Goal: Task Accomplishment & Management: Manage account settings

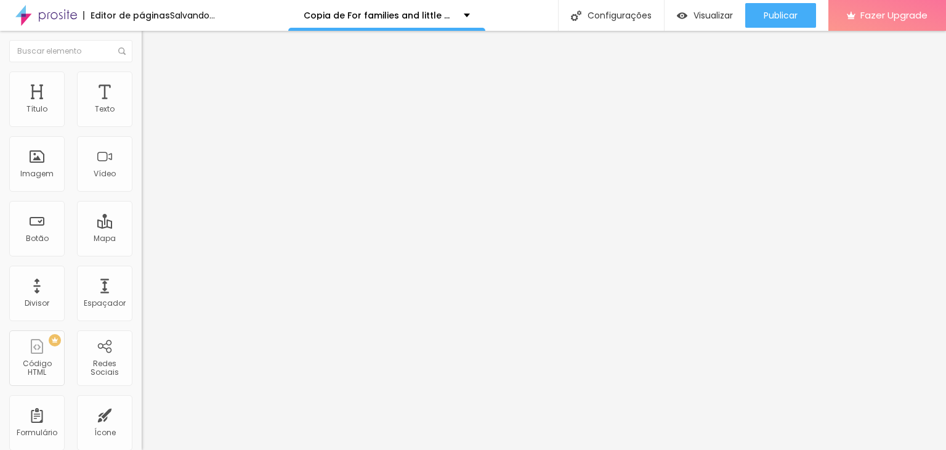
click at [142, 106] on span "Trocar imagem" at bounding box center [175, 100] width 67 height 10
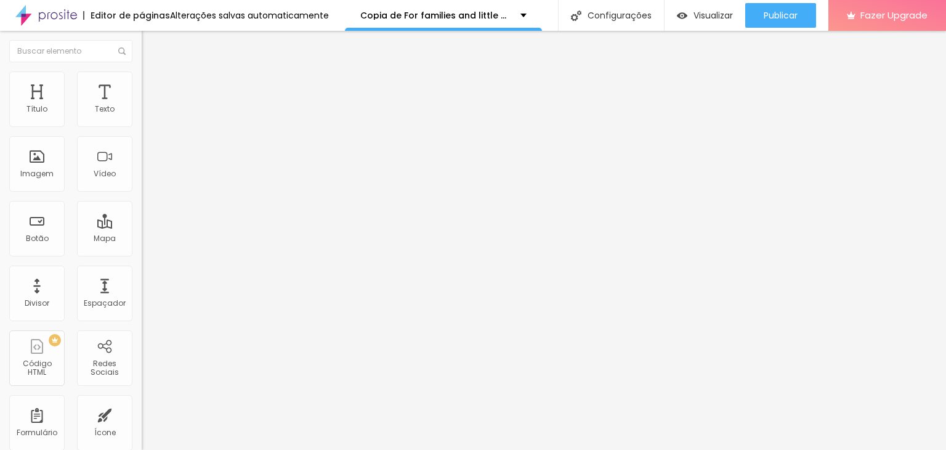
click at [142, 106] on span "Trocar imagem" at bounding box center [175, 100] width 67 height 10
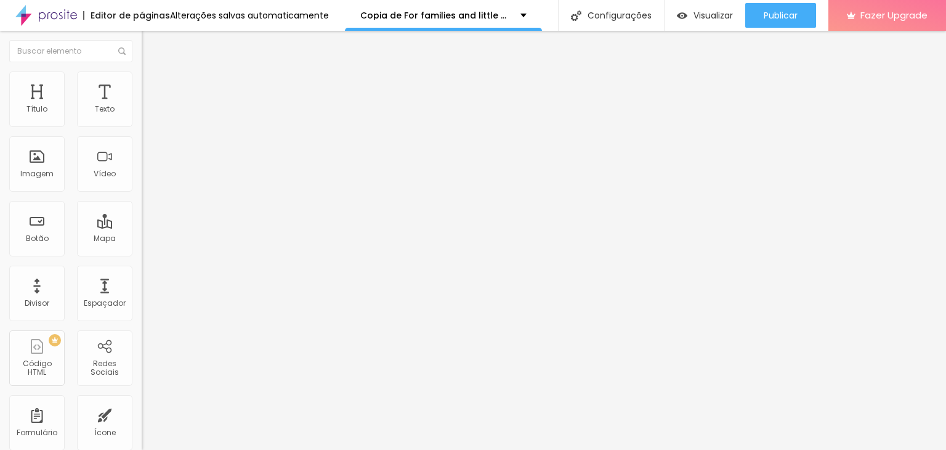
click at [142, 106] on span "Trocar imagem" at bounding box center [175, 100] width 67 height 10
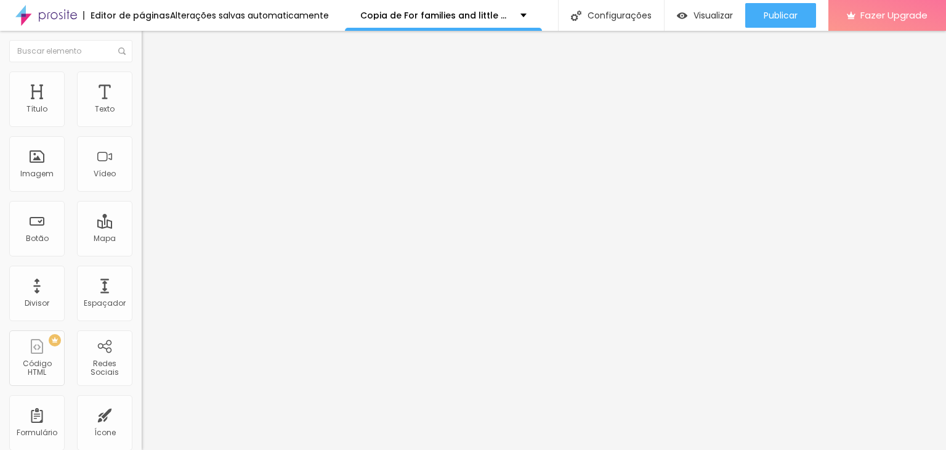
click at [142, 84] on li "Avançado" at bounding box center [213, 90] width 142 height 12
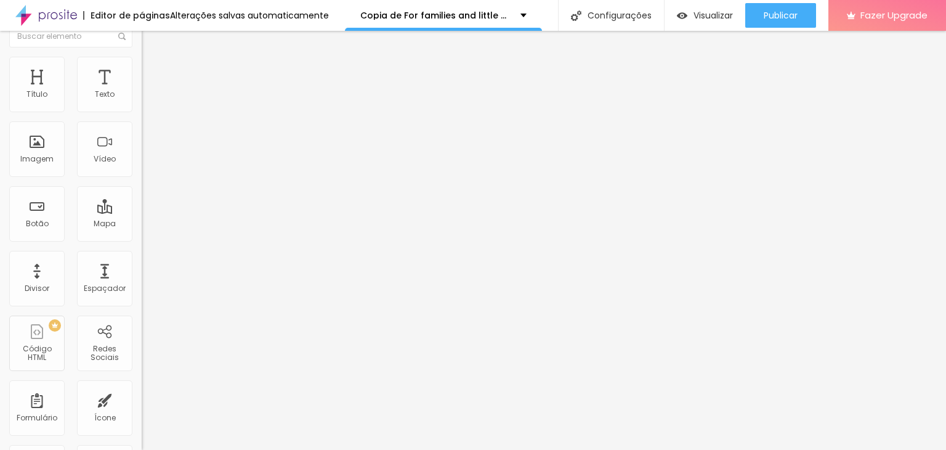
scroll to position [0, 0]
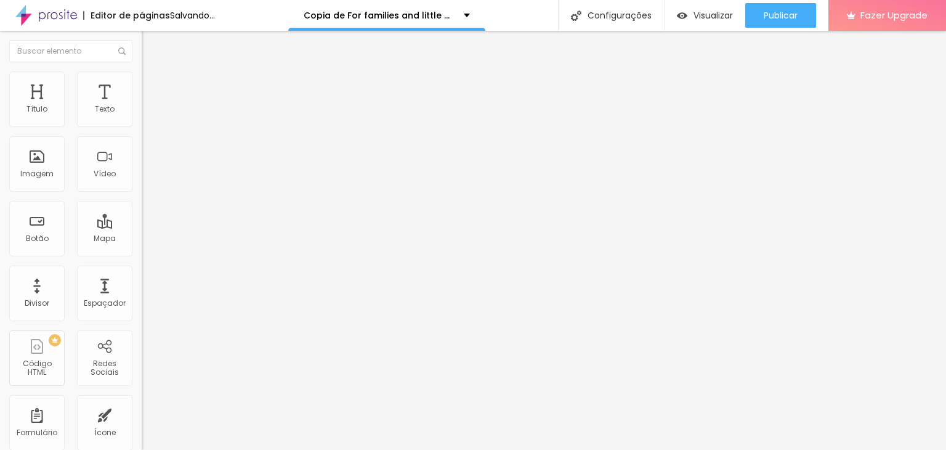
click at [142, 106] on span "Trocar imagem" at bounding box center [175, 100] width 67 height 10
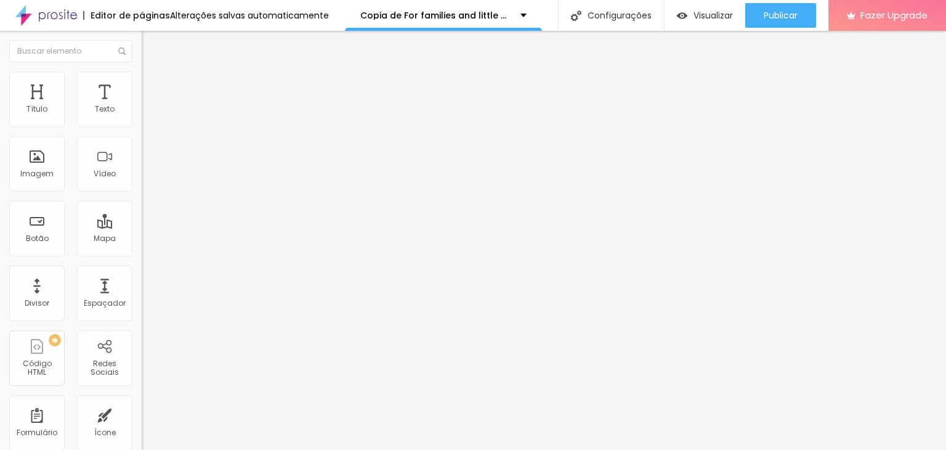
scroll to position [11492, 0]
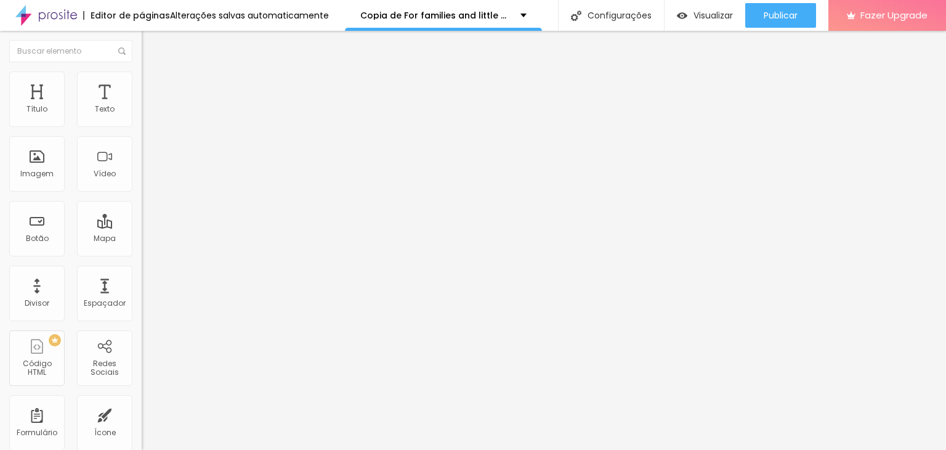
click at [142, 106] on span "Trocar imagem" at bounding box center [175, 100] width 67 height 10
click at [142, 79] on li "Avançado" at bounding box center [213, 77] width 142 height 12
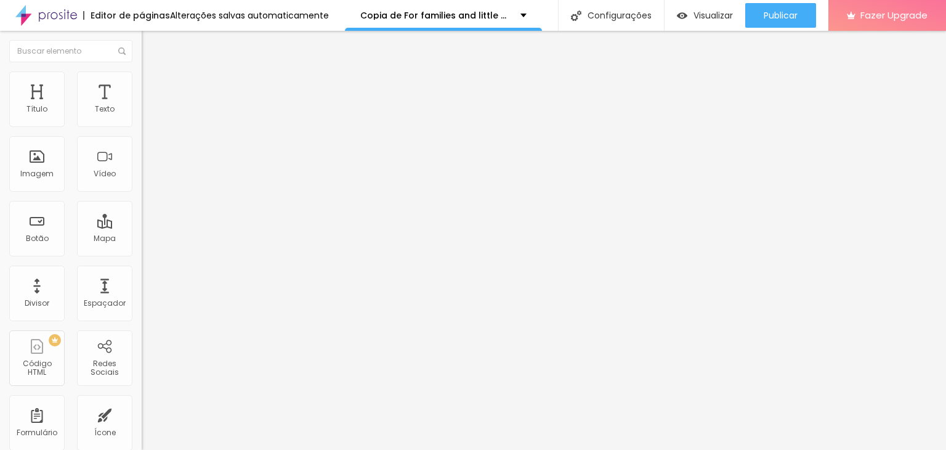
type input "15"
type input "16"
type input "17"
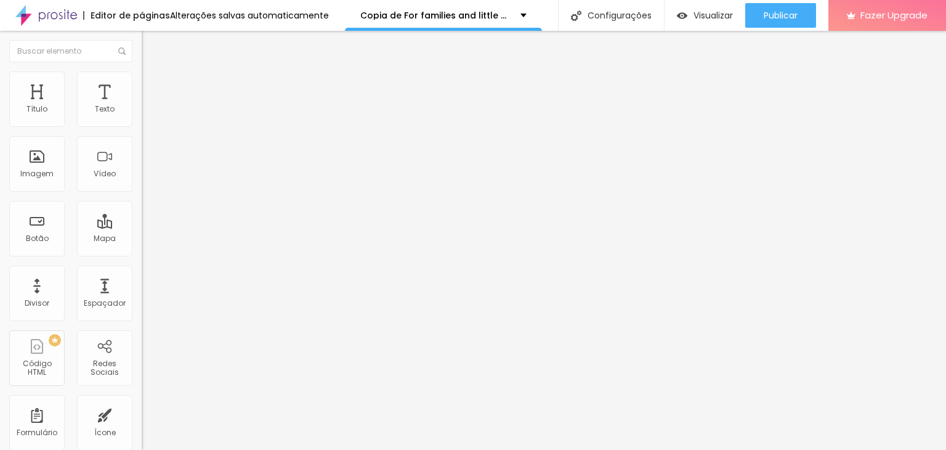
type input "17"
click at [142, 227] on input "range" at bounding box center [181, 232] width 79 height 10
click at [153, 73] on span "Estilo" at bounding box center [162, 67] width 19 height 10
click at [148, 113] on icon "button" at bounding box center [150, 110] width 5 height 5
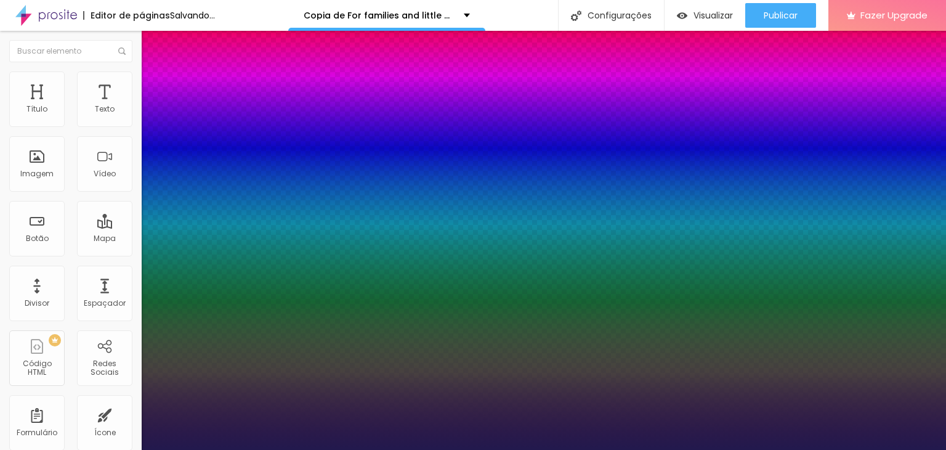
type input "29"
type input "1"
type input "32"
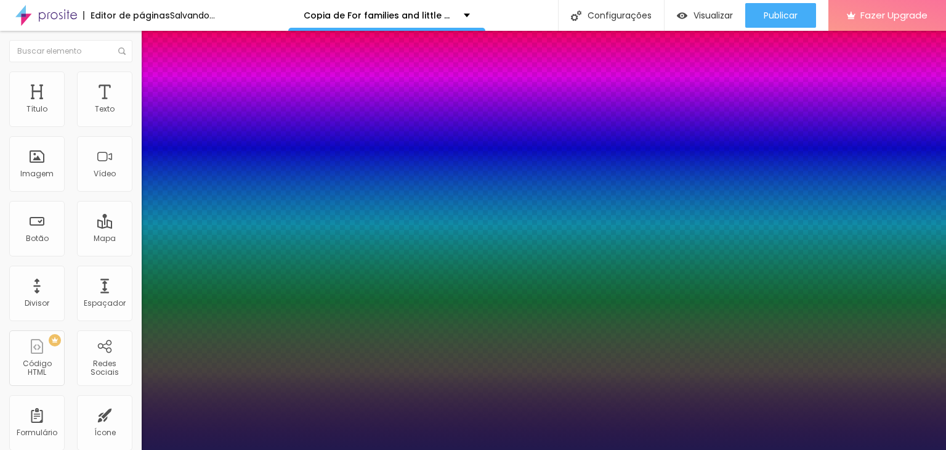
type input "1"
type input "33"
type input "1"
type input "34"
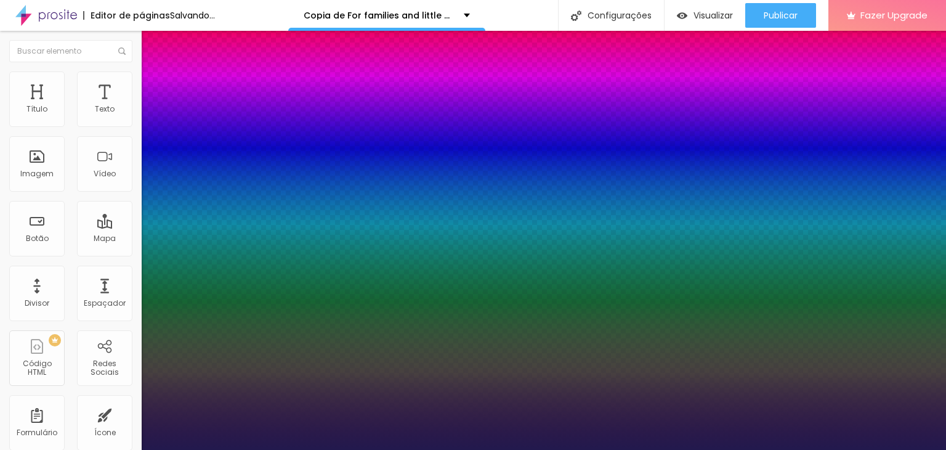
type input "34"
type input "1"
type input "35"
type input "1"
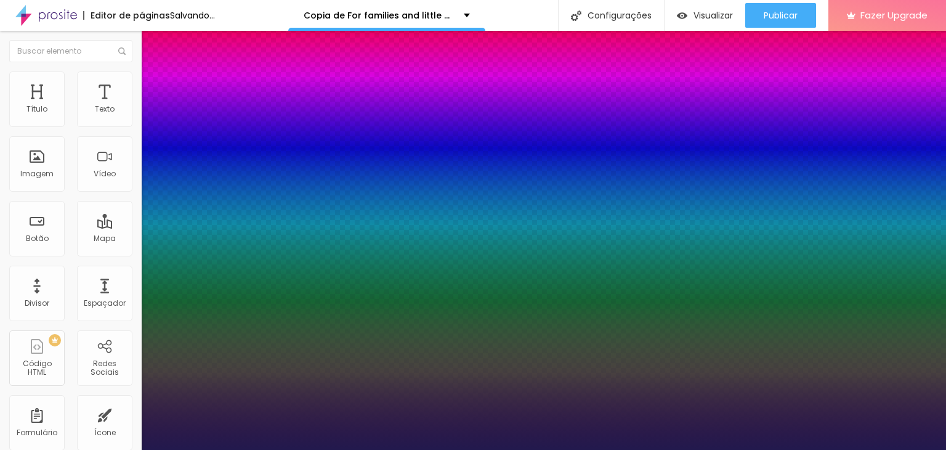
type input "34"
type input "1"
type input "33"
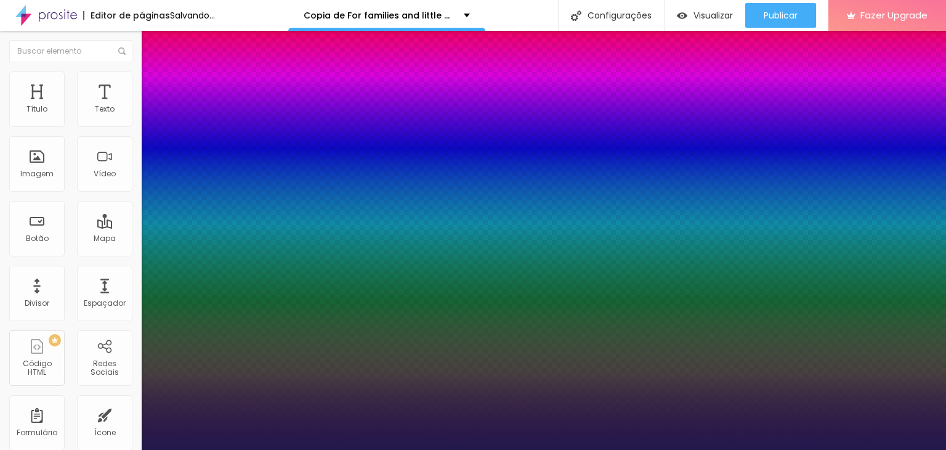
type input "1"
type input "31"
type input "1"
type input "29"
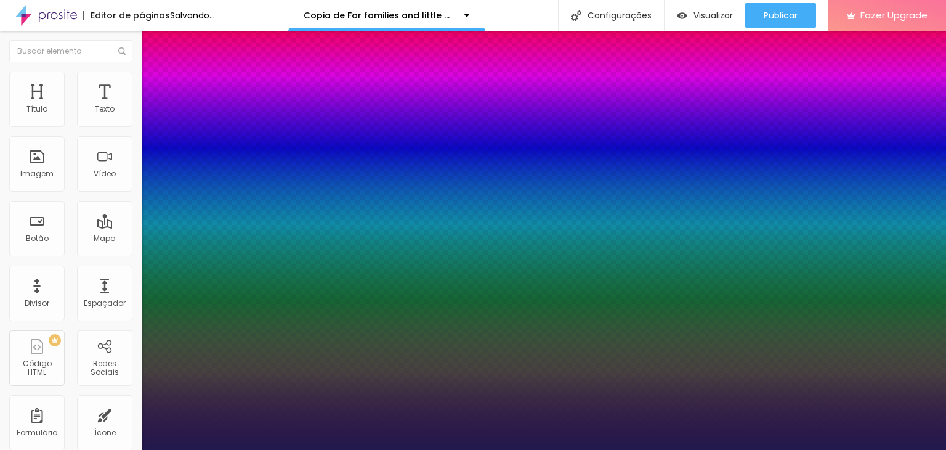
type input "29"
type input "1"
type input "27"
type input "1"
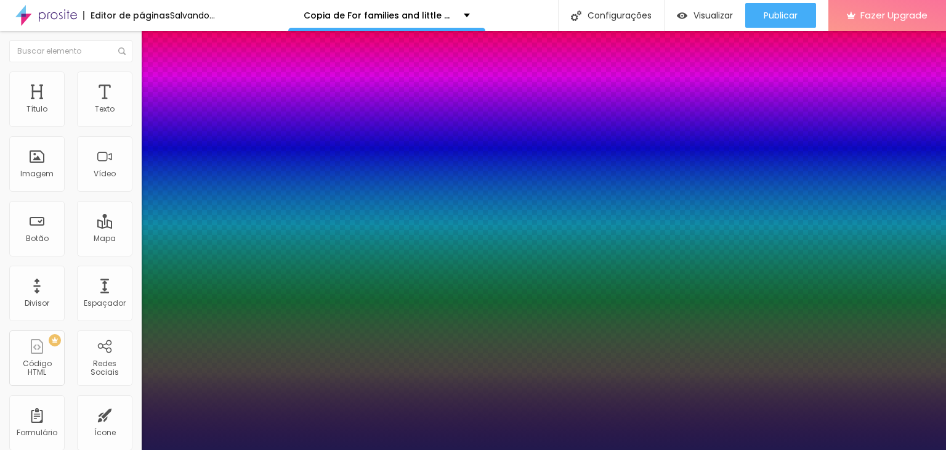
type input "26"
type input "1"
type input "25"
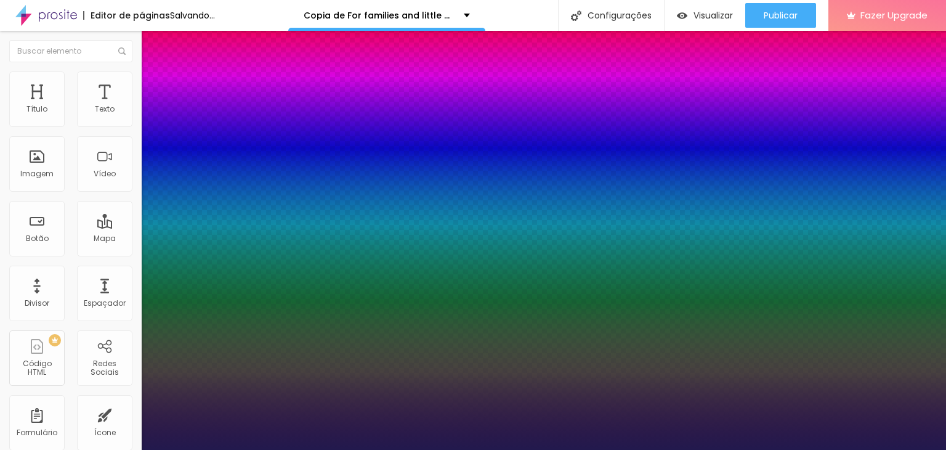
type input "1"
type input "23"
type input "1"
type input "22"
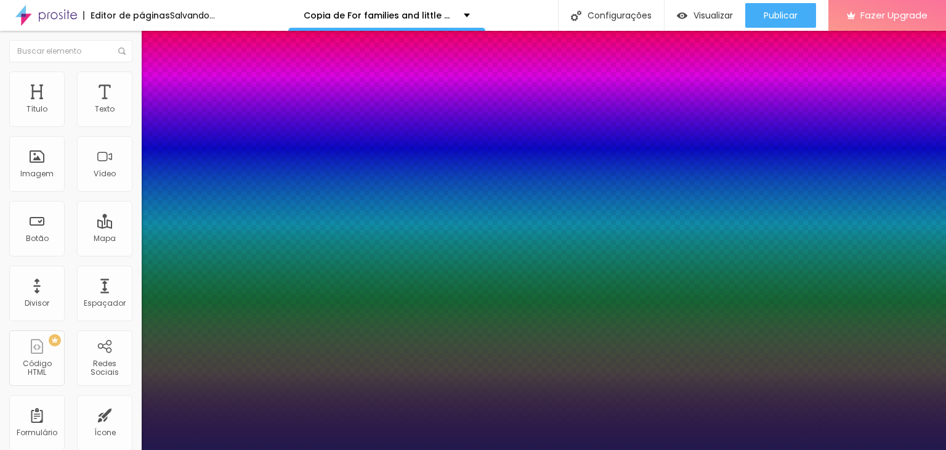
type input "22"
type input "1"
type input "21"
type input "1"
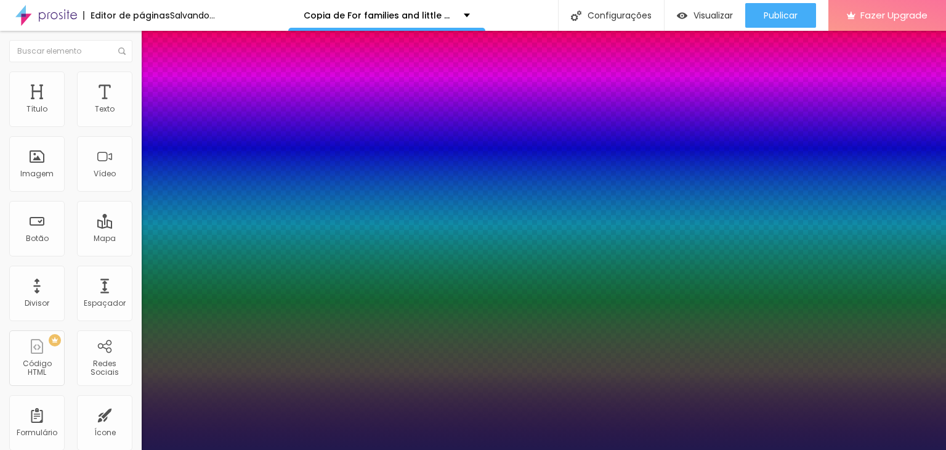
drag, startPoint x: 182, startPoint y: 211, endPoint x: 172, endPoint y: 211, distance: 9.9
type input "21"
drag, startPoint x: 171, startPoint y: 233, endPoint x: 179, endPoint y: 235, distance: 7.8
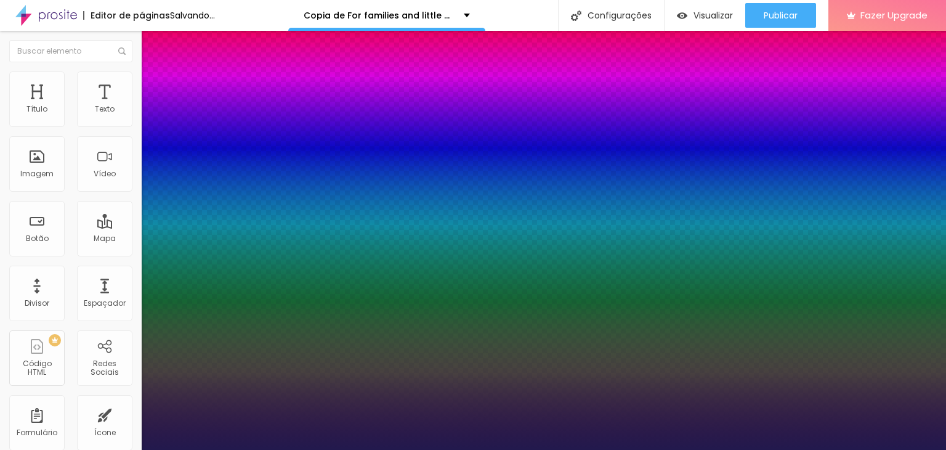
type input "1"
type input "0.8"
type input "1"
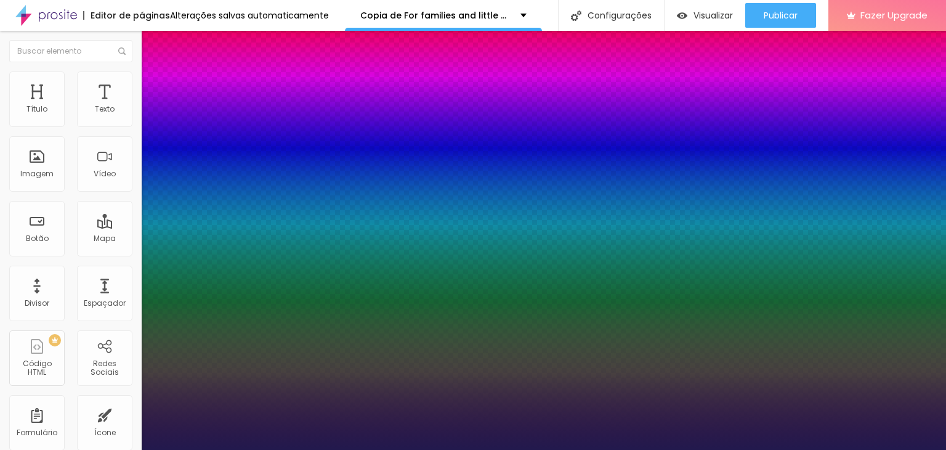
type input "1"
type input "1.1"
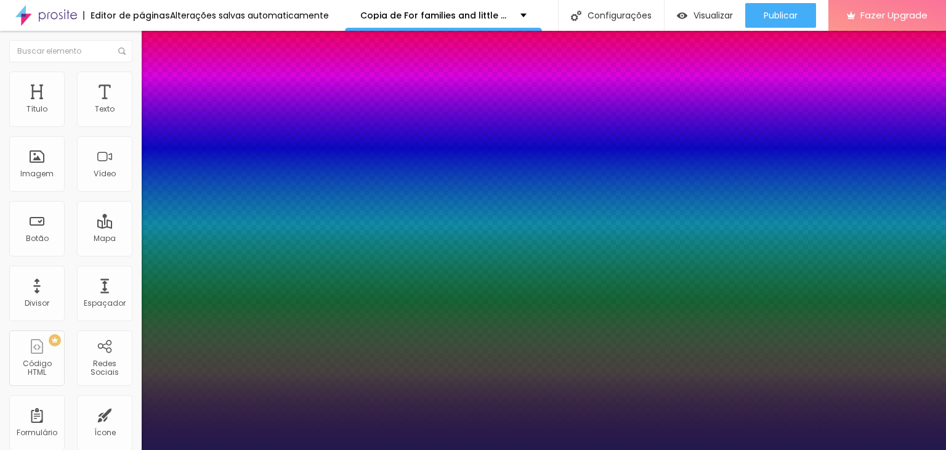
type input "1"
type input "1.3"
type input "1"
type input "1.4"
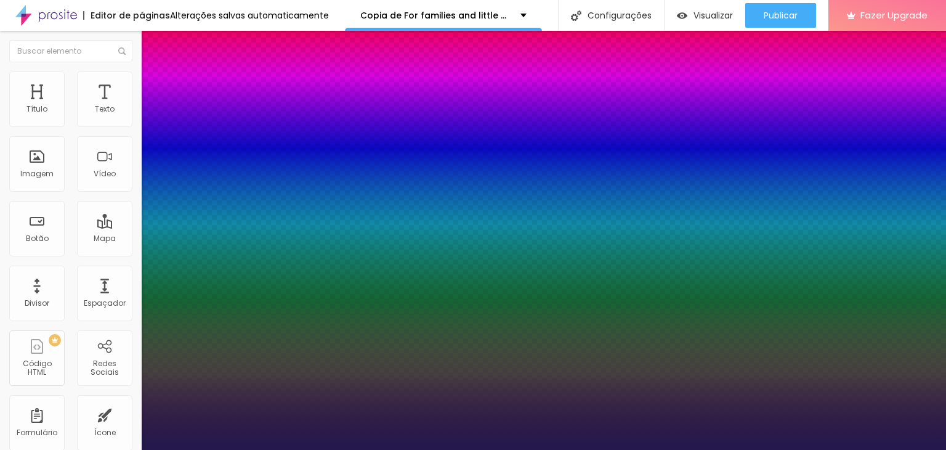
type input "1.4"
type input "1"
type input "1.5"
type input "1"
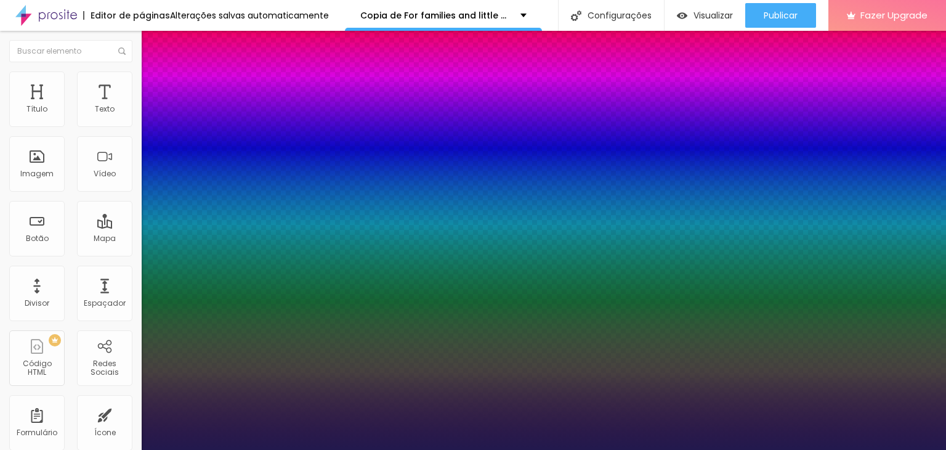
type input "1.6"
type input "1"
type input "1.3"
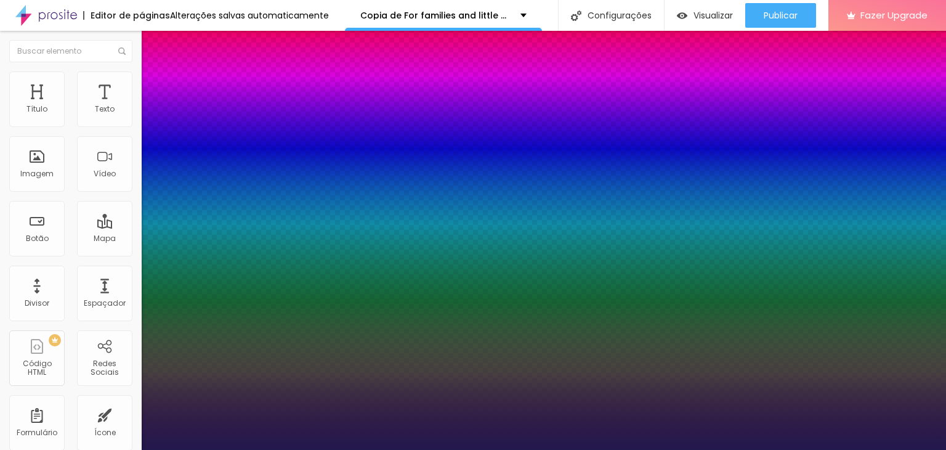
type input "1"
type input "0.9"
type input "1"
type input "0.1"
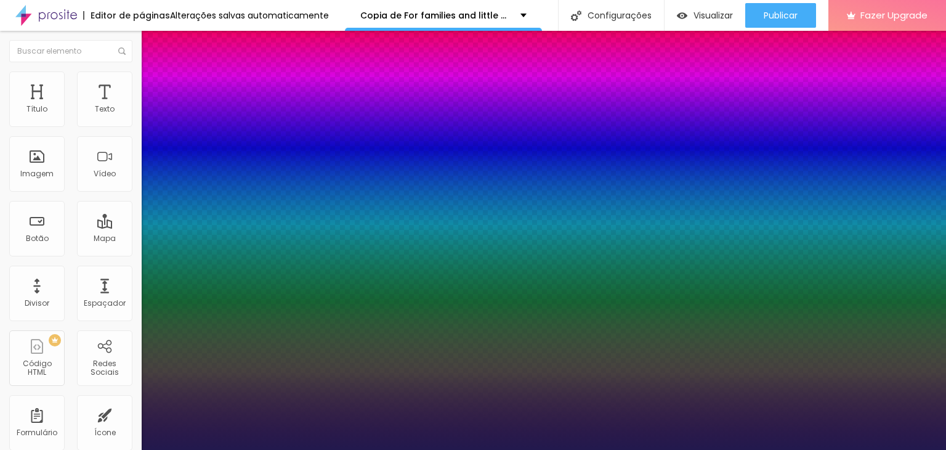
type input "0.1"
type input "1"
type input "0"
drag, startPoint x: 168, startPoint y: 235, endPoint x: 158, endPoint y: 234, distance: 9.9
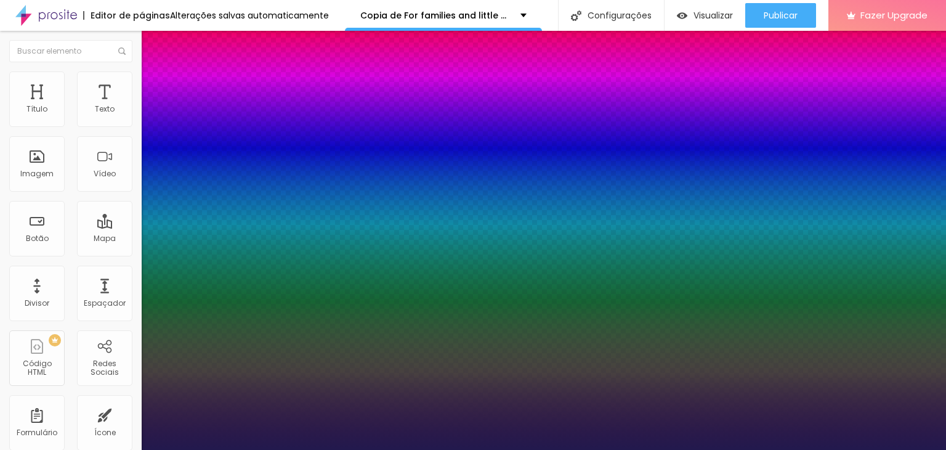
type input "20"
type input "26"
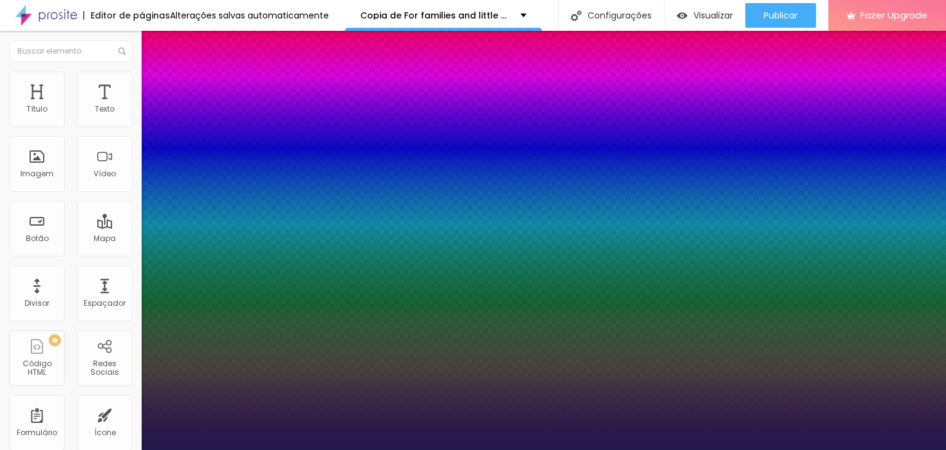
type input "27"
type input "29"
type input "30"
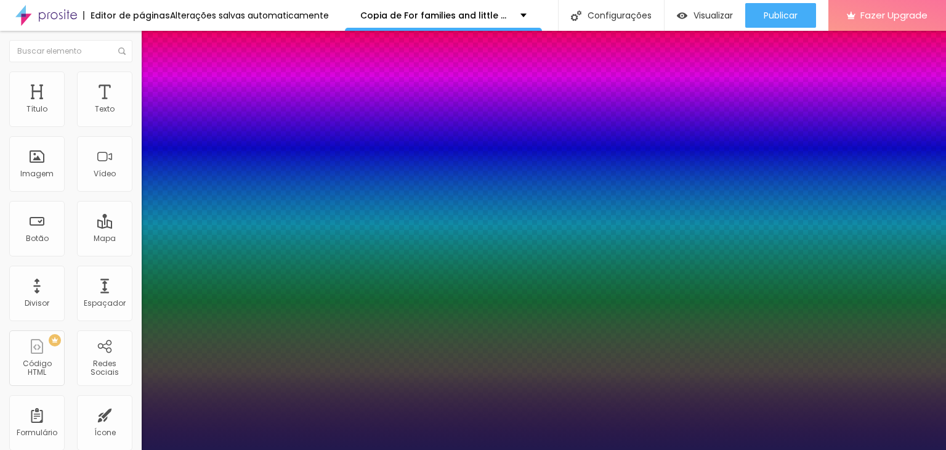
type input "30"
type input "31"
type input "30"
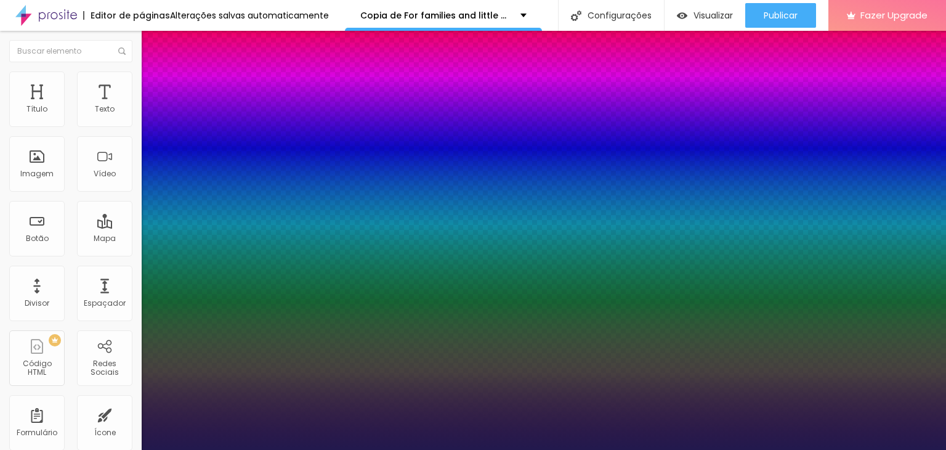
type input "29"
type input "27"
type input "26"
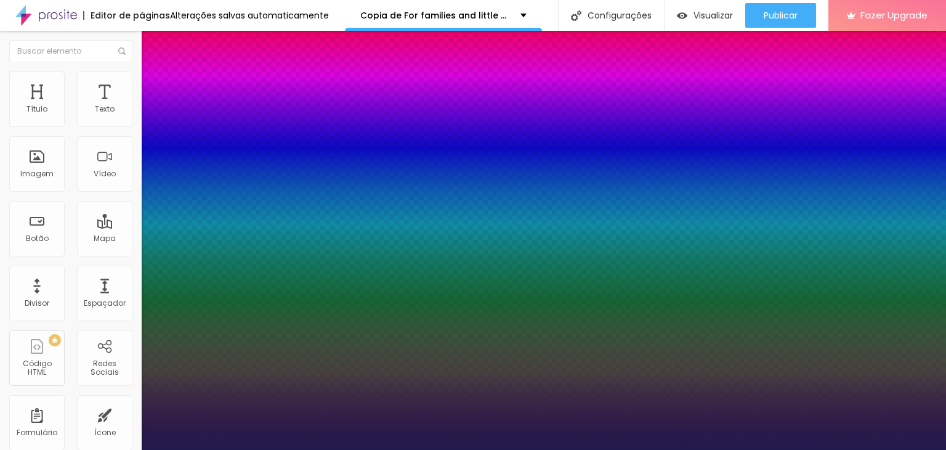
type input "26"
type input "18"
type input "16"
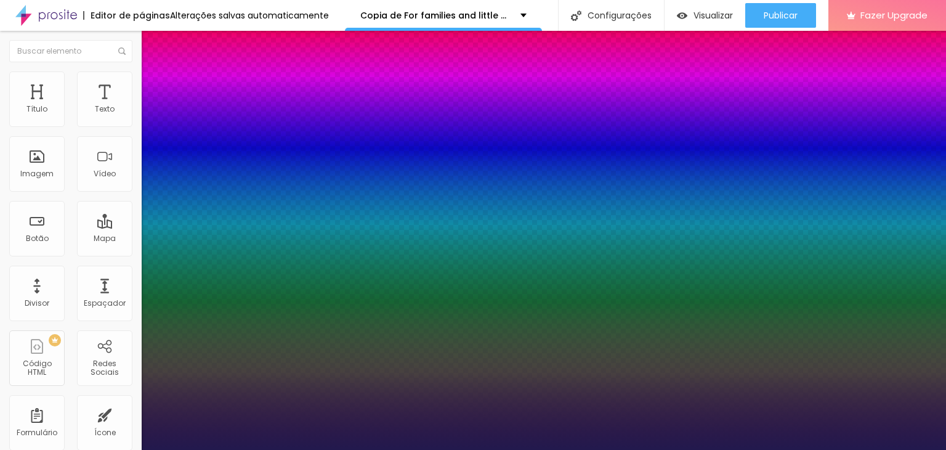
type input "10"
type input "5"
type input "3"
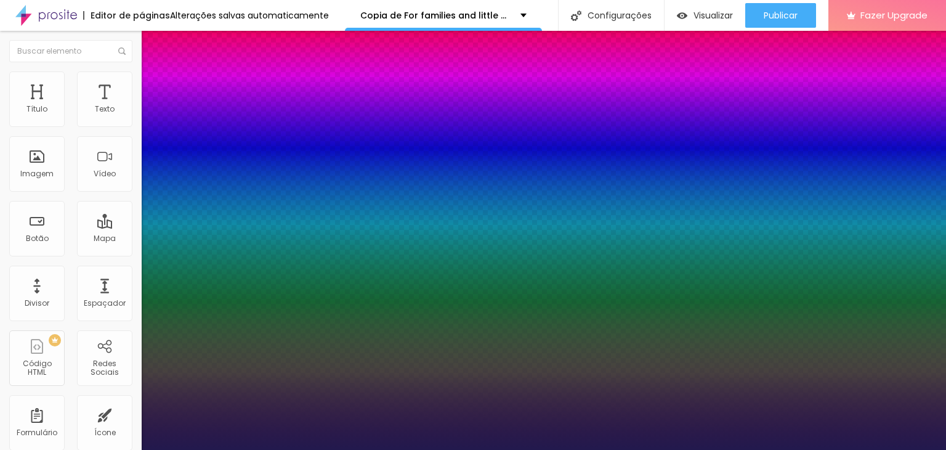
type input "3"
type input "2"
type input "1"
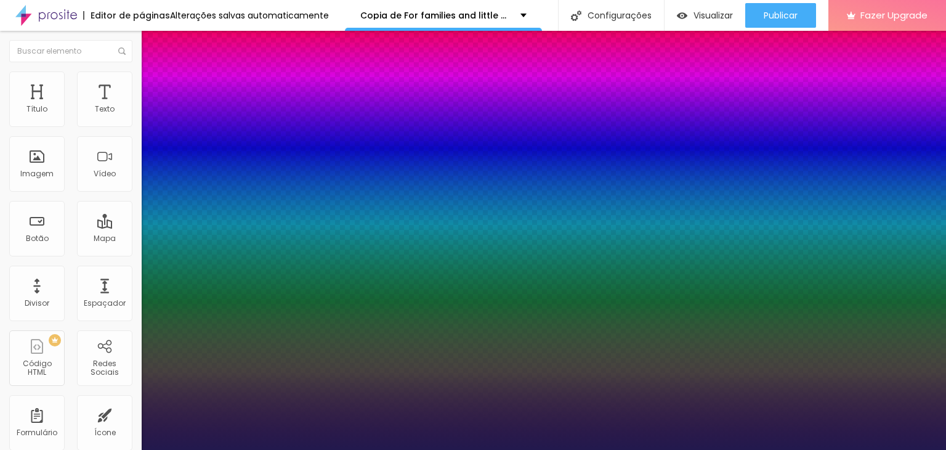
type input "0"
drag, startPoint x: 182, startPoint y: 264, endPoint x: 152, endPoint y: 261, distance: 30.3
type input "0"
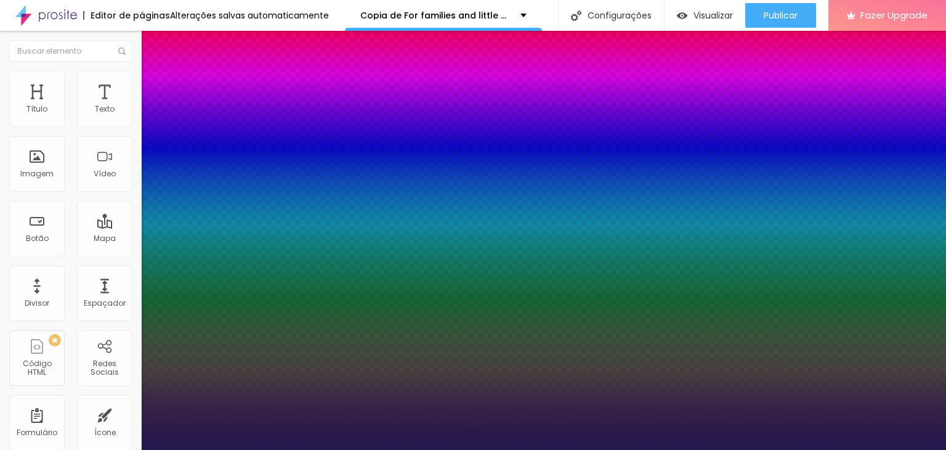
click at [436, 449] on div at bounding box center [473, 450] width 946 height 0
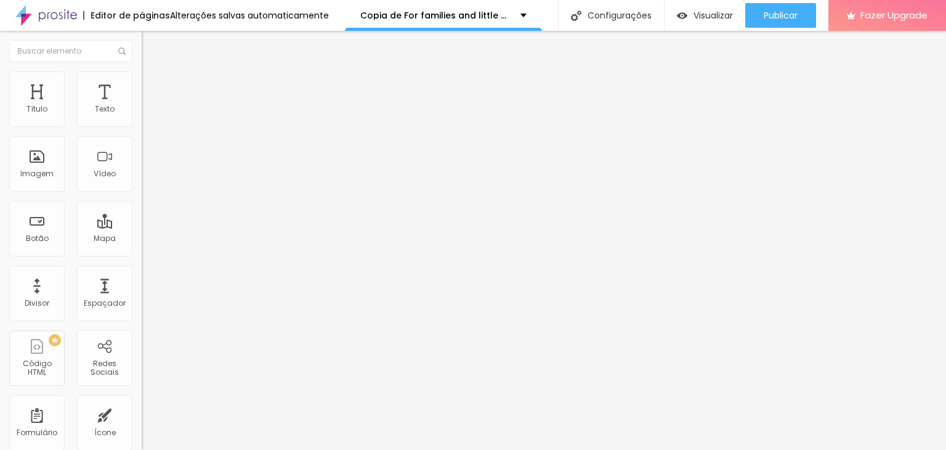
click at [153, 85] on span "Avançado" at bounding box center [173, 80] width 41 height 10
type input "19"
type input "32"
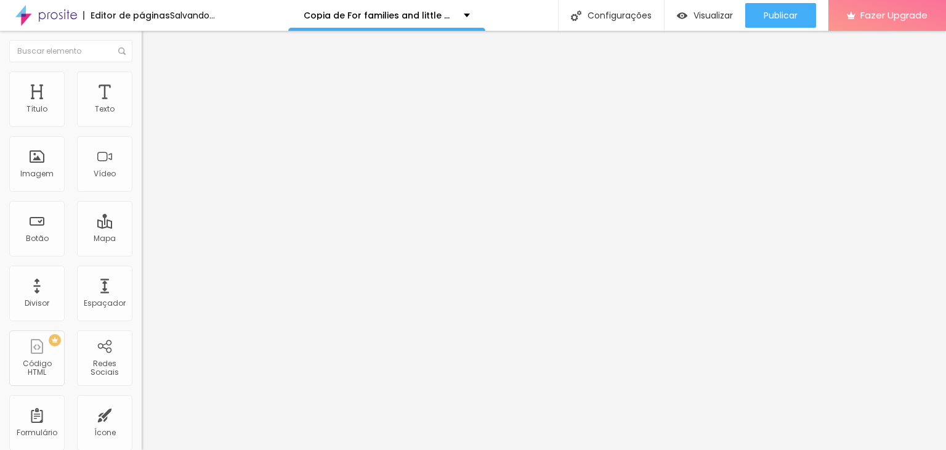
type input "33"
type input "30"
type input "23"
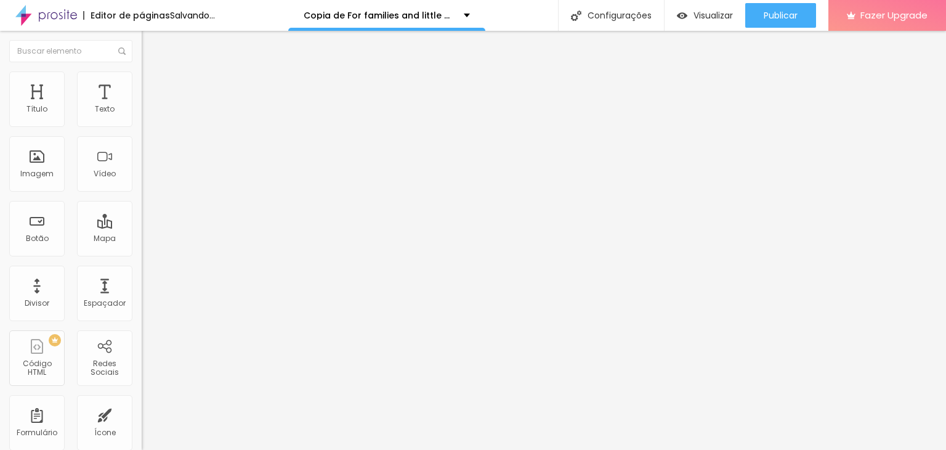
type input "23"
type input "19"
drag, startPoint x: 49, startPoint y: 124, endPoint x: 41, endPoint y: 124, distance: 8.0
type input "19"
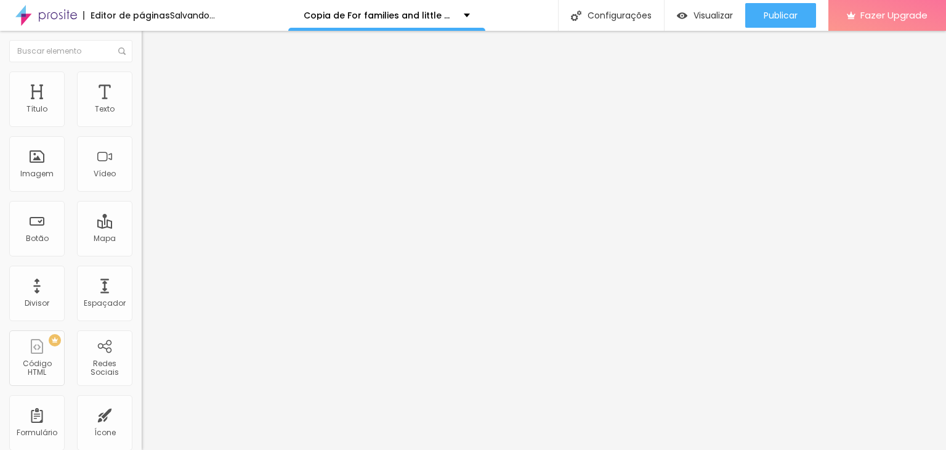
click at [142, 227] on input "range" at bounding box center [181, 232] width 79 height 10
type input "13"
type input "15"
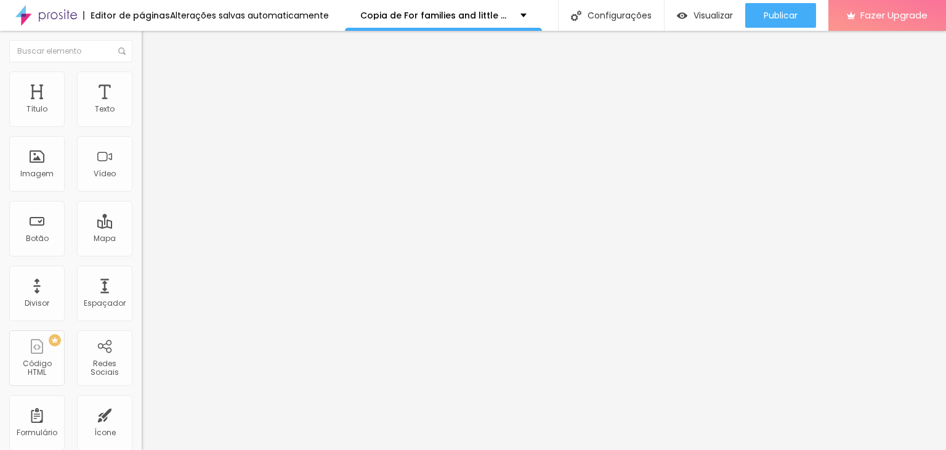
type input "19"
type input "23"
type input "25"
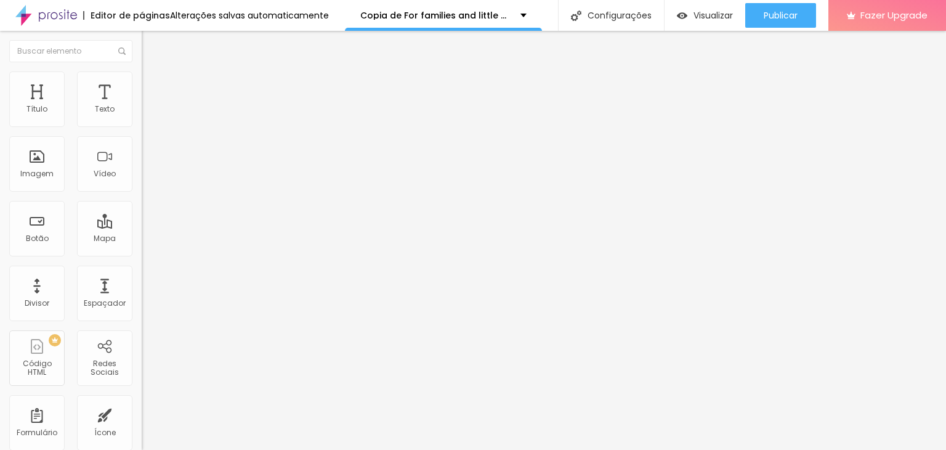
type input "25"
type input "26"
type input "27"
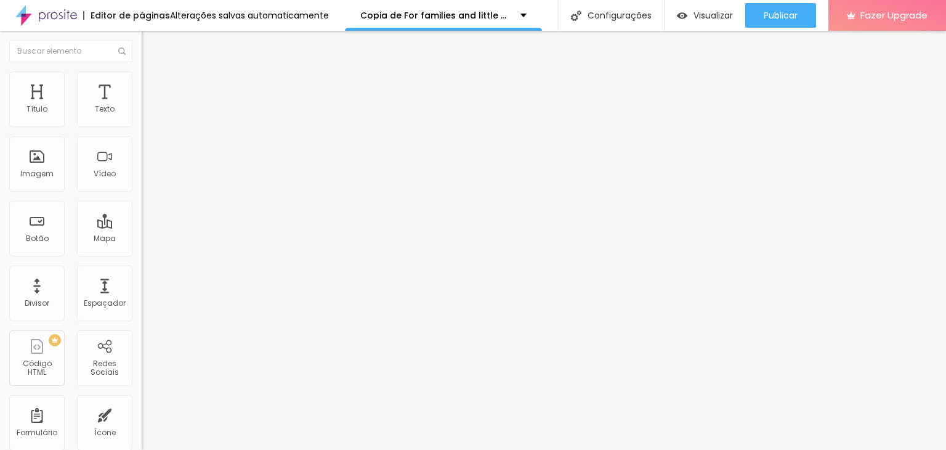
type input "28"
type input "30"
type input "31"
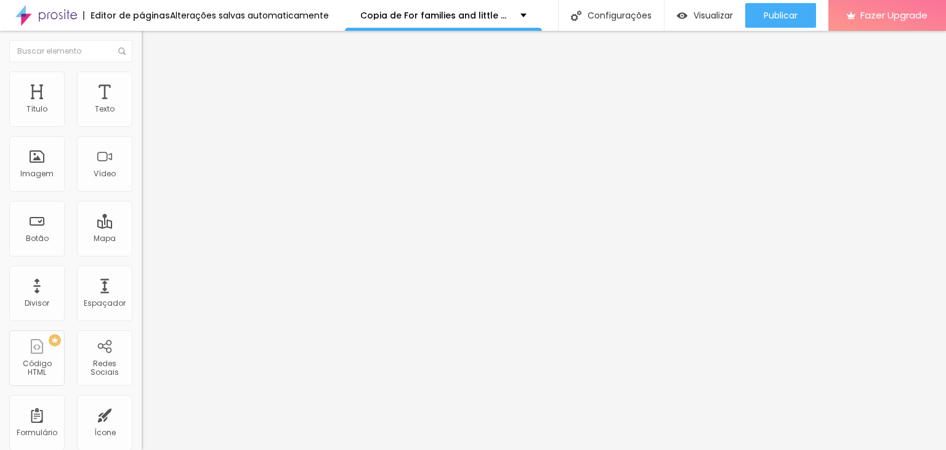
type input "31"
type input "32"
type input "33"
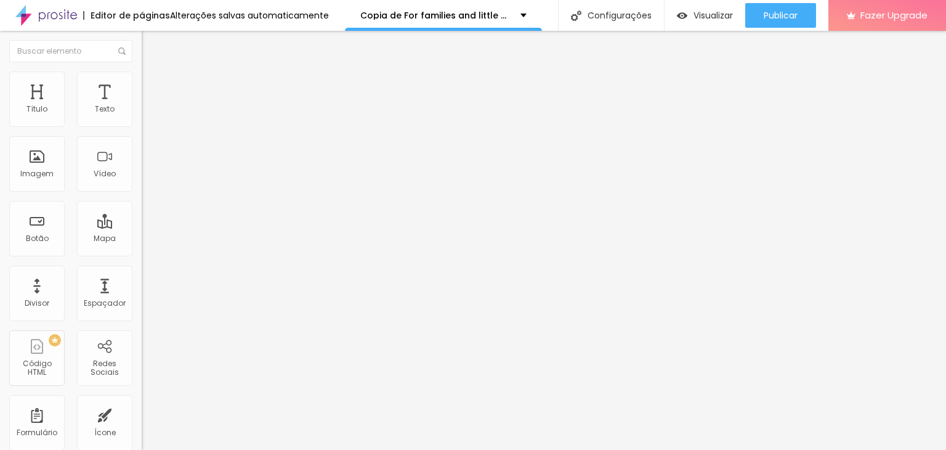
type input "34"
type input "35"
drag, startPoint x: 41, startPoint y: 144, endPoint x: 52, endPoint y: 146, distance: 10.6
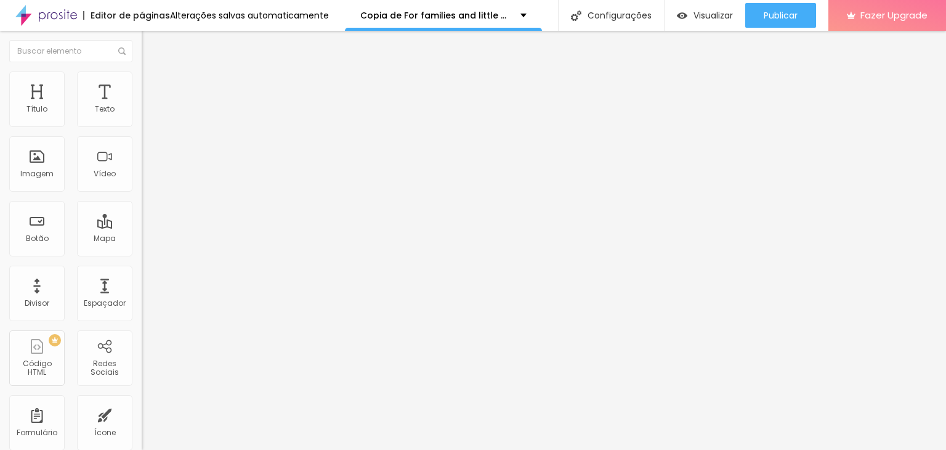
type input "35"
click at [142, 401] on input "range" at bounding box center [181, 406] width 79 height 10
click at [142, 227] on div at bounding box center [213, 232] width 142 height 11
click at [142, 71] on li "Estilo" at bounding box center [213, 65] width 142 height 12
click at [147, 115] on icon "button" at bounding box center [150, 110] width 7 height 7
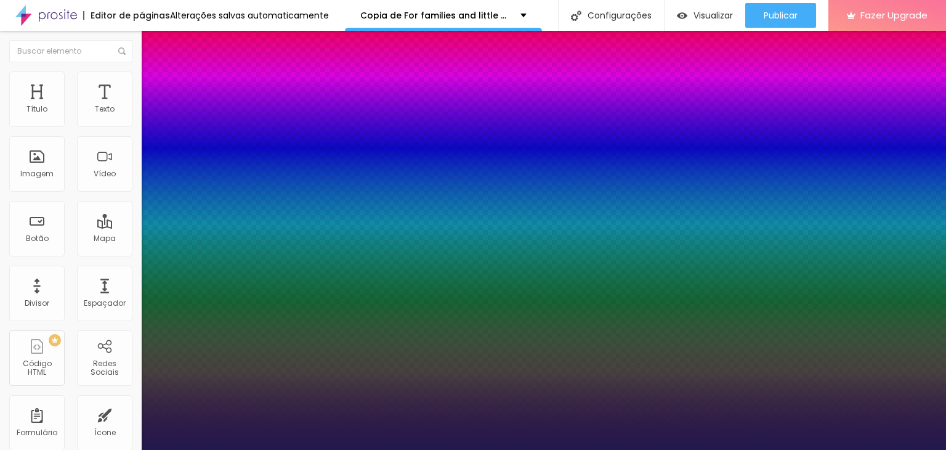
select select "Alegreya"
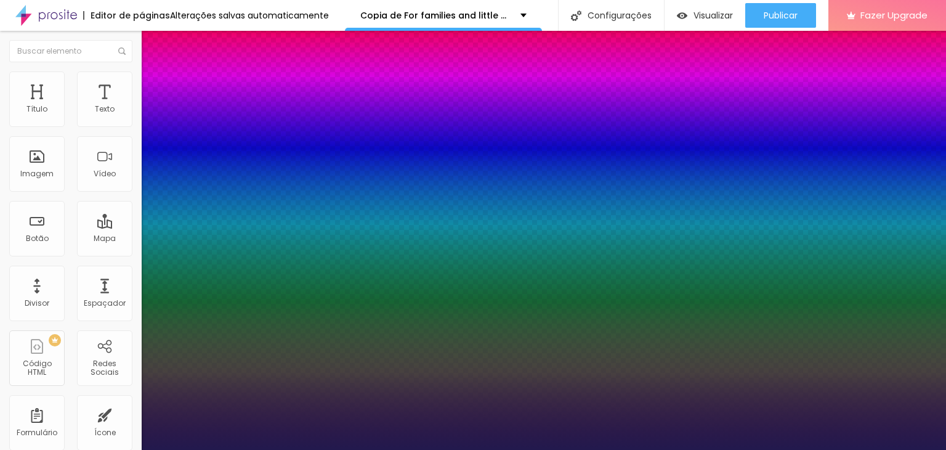
click at [84, 449] on div at bounding box center [473, 450] width 946 height 0
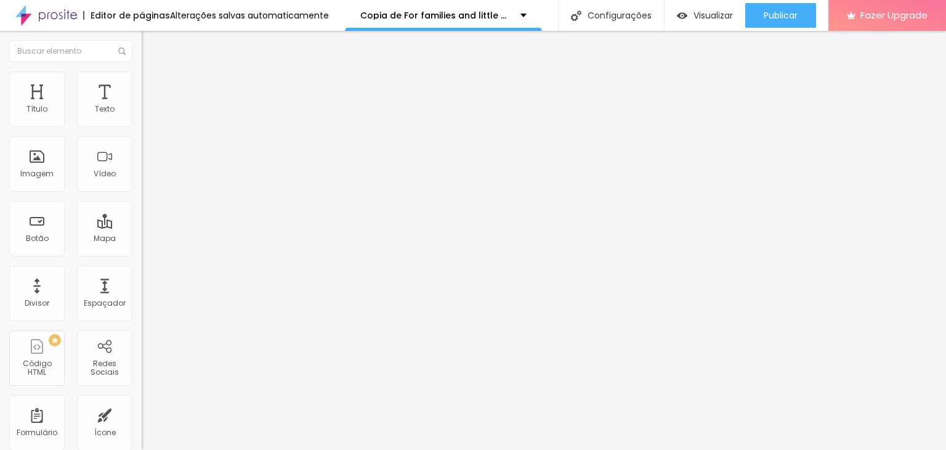
click at [142, 81] on li "Avançado" at bounding box center [213, 77] width 142 height 12
type input "20"
type input "25"
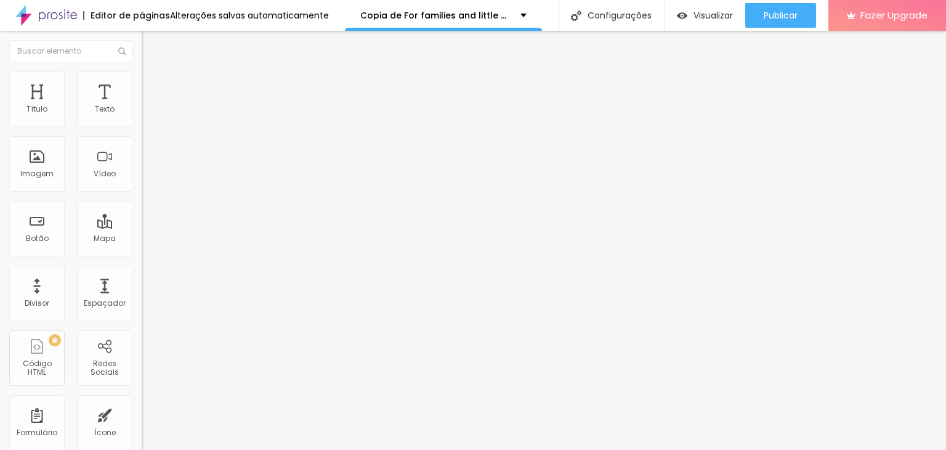
type input "27"
type input "28"
type input "29"
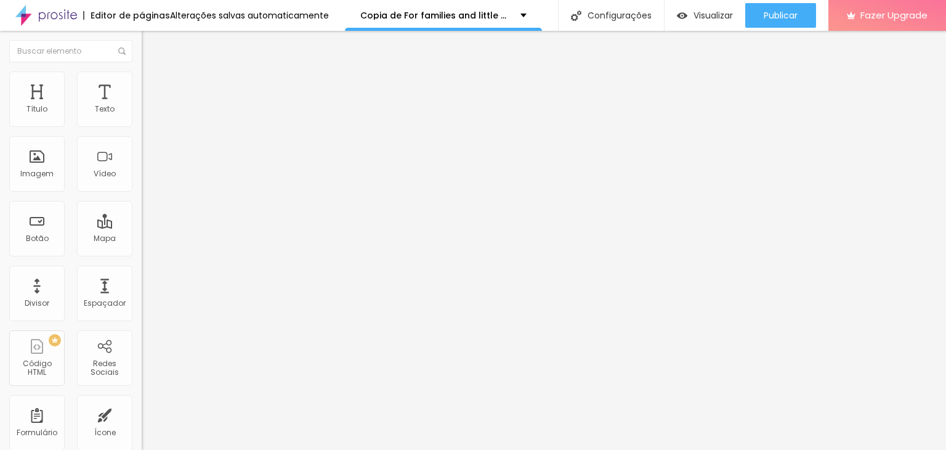
type input "29"
type input "30"
type input "31"
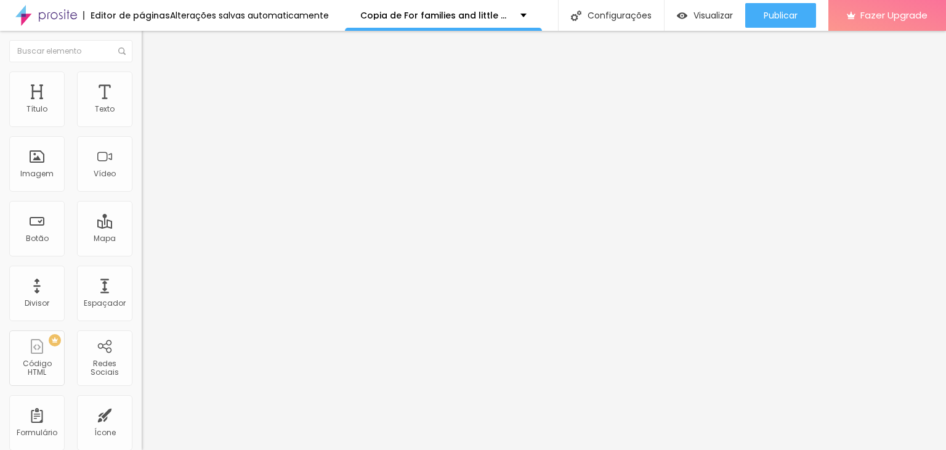
type input "29"
type input "28"
type input "27"
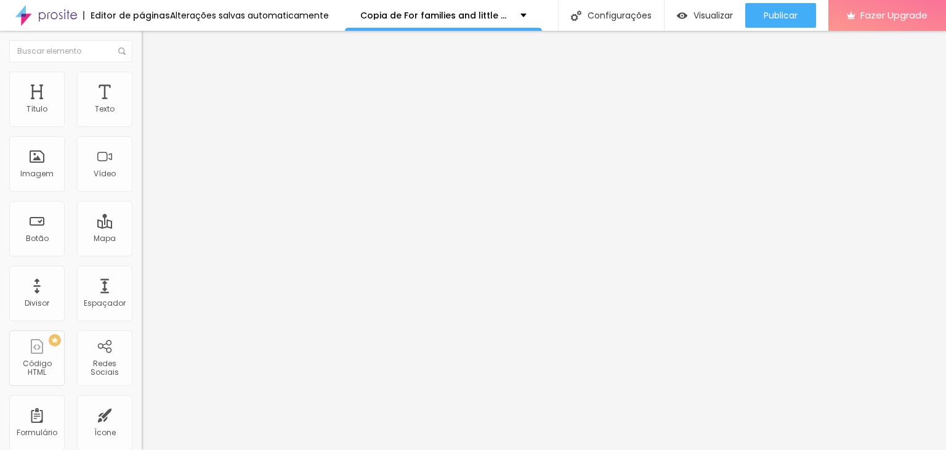
type input "27"
type input "25"
click at [142, 227] on input "range" at bounding box center [181, 232] width 79 height 10
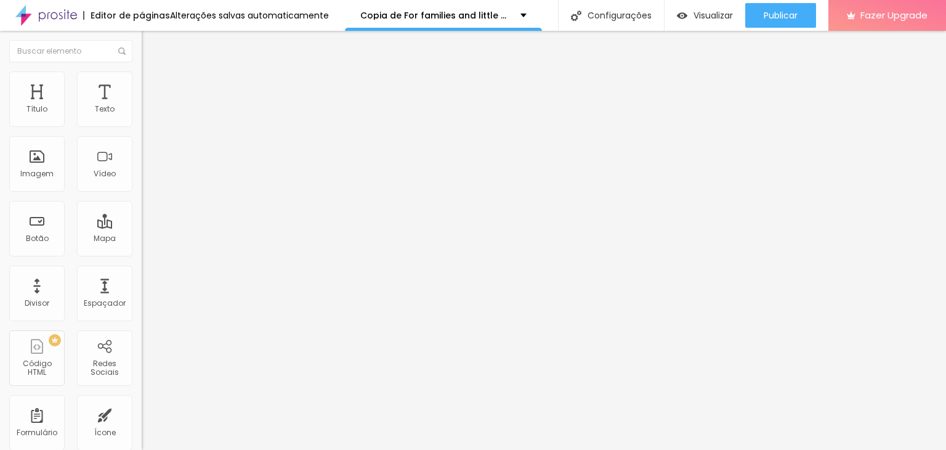
type input "30"
type input "34"
type input "35"
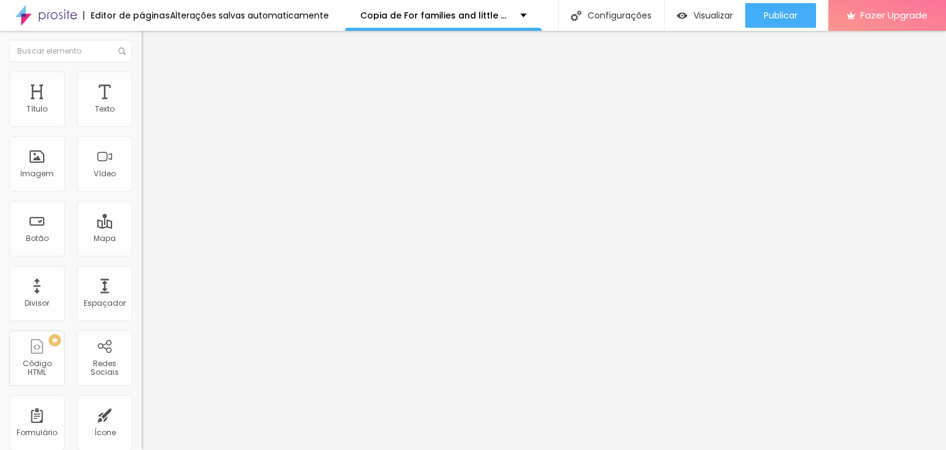
type input "35"
type input "37"
type input "39"
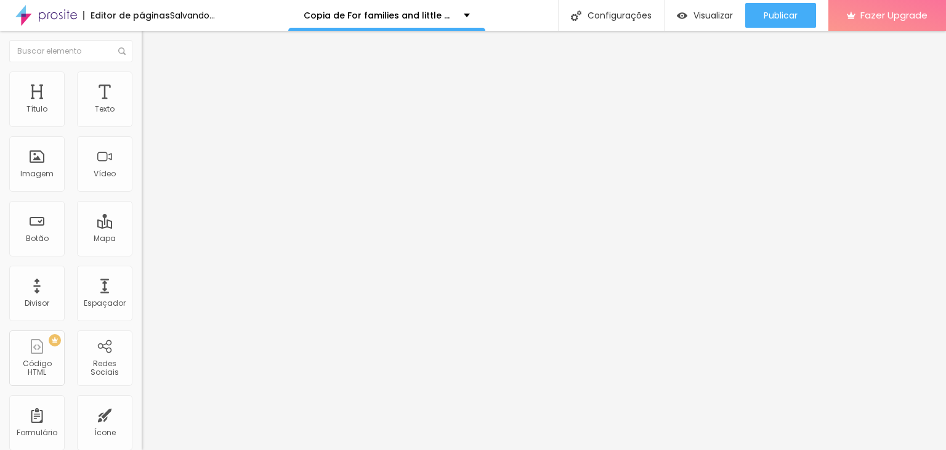
type input "40"
drag, startPoint x: 47, startPoint y: 147, endPoint x: 67, endPoint y: 146, distance: 19.7
click at [142, 401] on input "range" at bounding box center [181, 406] width 79 height 10
click at [142, 79] on li "Avançado" at bounding box center [213, 77] width 142 height 12
click at [142, 227] on input "range" at bounding box center [181, 232] width 79 height 10
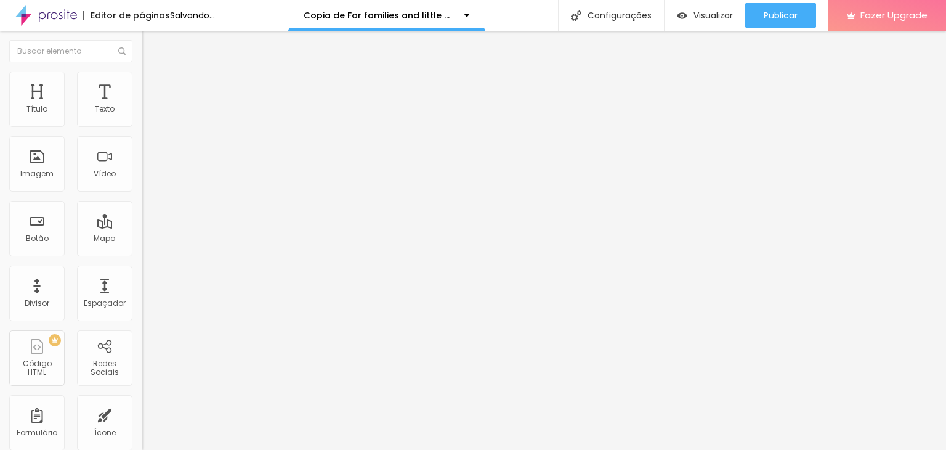
drag, startPoint x: 71, startPoint y: 146, endPoint x: 63, endPoint y: 132, distance: 15.7
click at [142, 401] on input "range" at bounding box center [181, 406] width 79 height 10
click at [142, 71] on li "Estilo" at bounding box center [213, 65] width 142 height 12
click at [142, 118] on button "button" at bounding box center [150, 111] width 17 height 13
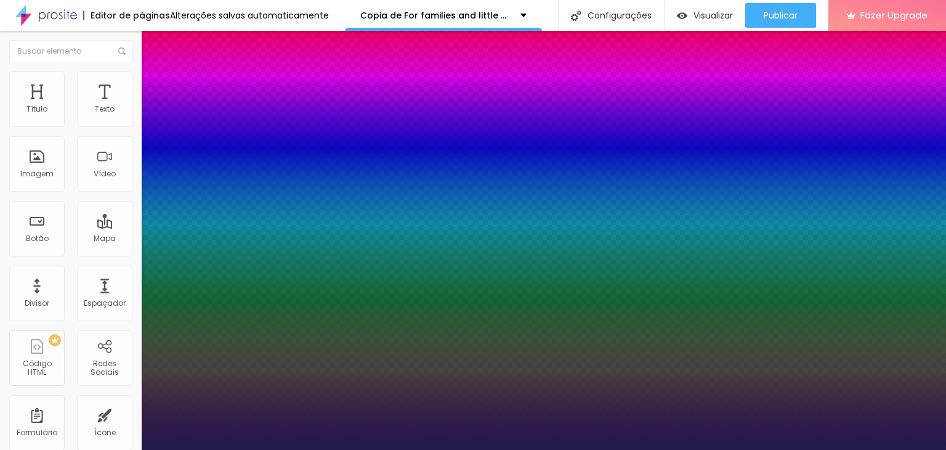
drag, startPoint x: 173, startPoint y: 208, endPoint x: 177, endPoint y: 213, distance: 6.7
click at [421, 449] on div at bounding box center [473, 450] width 946 height 0
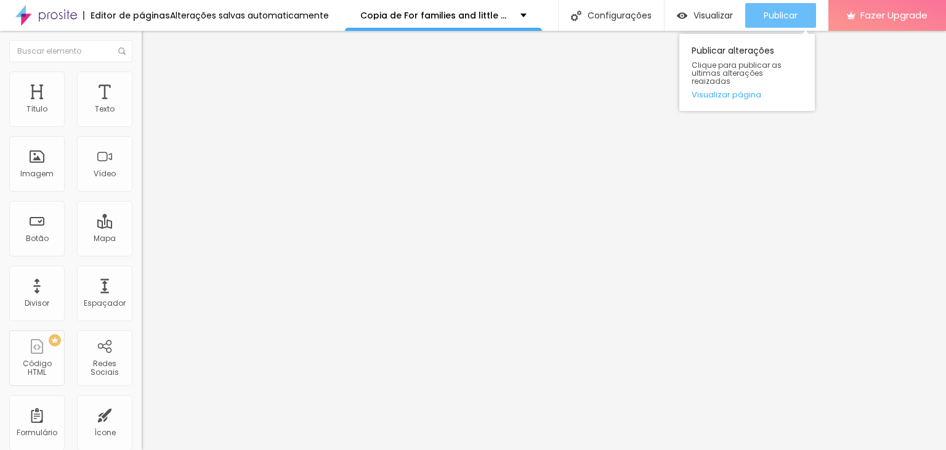
click at [790, 13] on span "Publicar" at bounding box center [781, 15] width 34 height 10
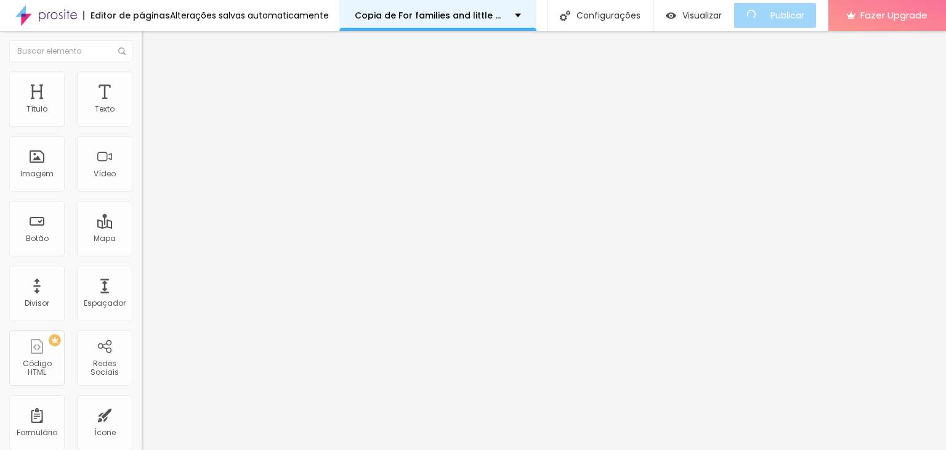
click at [489, 8] on div "Copia de For families and little big moments!" at bounding box center [437, 15] width 197 height 31
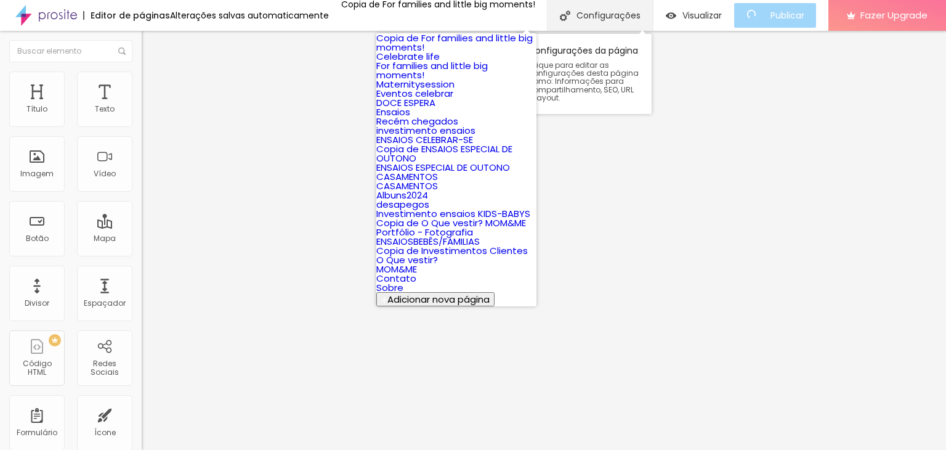
click at [587, 1] on div "Configurações" at bounding box center [600, 15] width 106 height 31
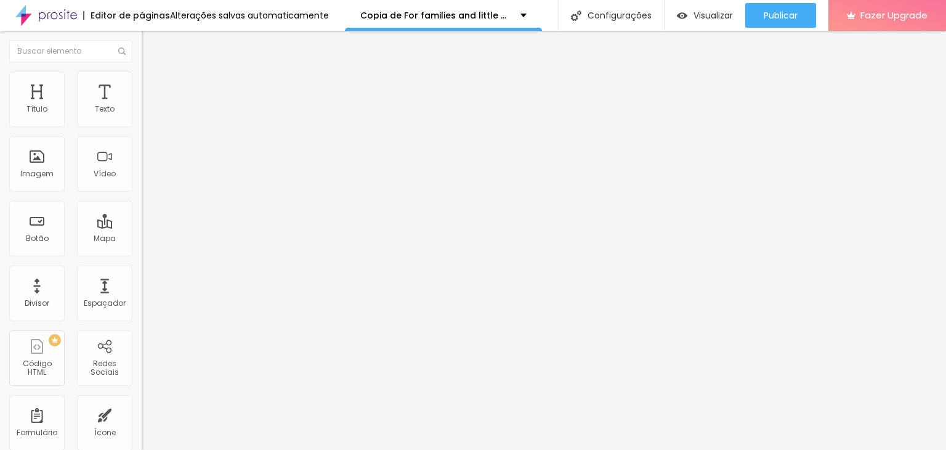
paste input "Bloom Sessions"
drag, startPoint x: 598, startPoint y: 176, endPoint x: 327, endPoint y: 189, distance: 270.8
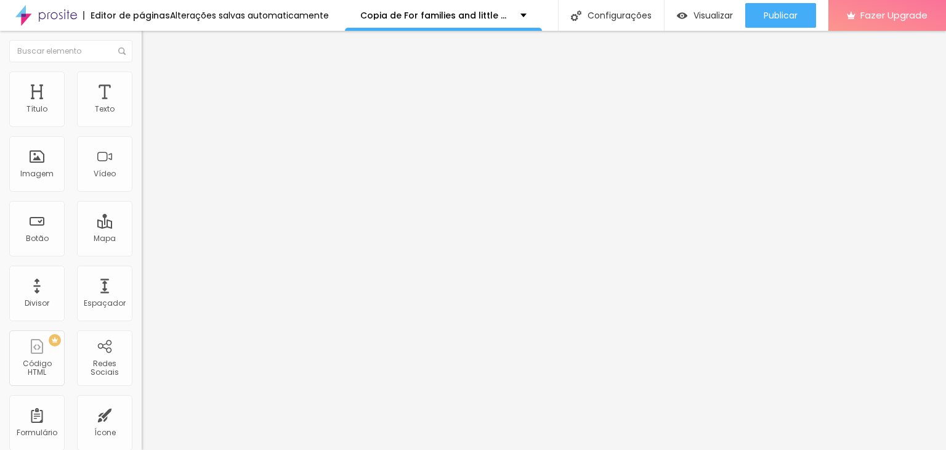
paste input "Bloom Session"
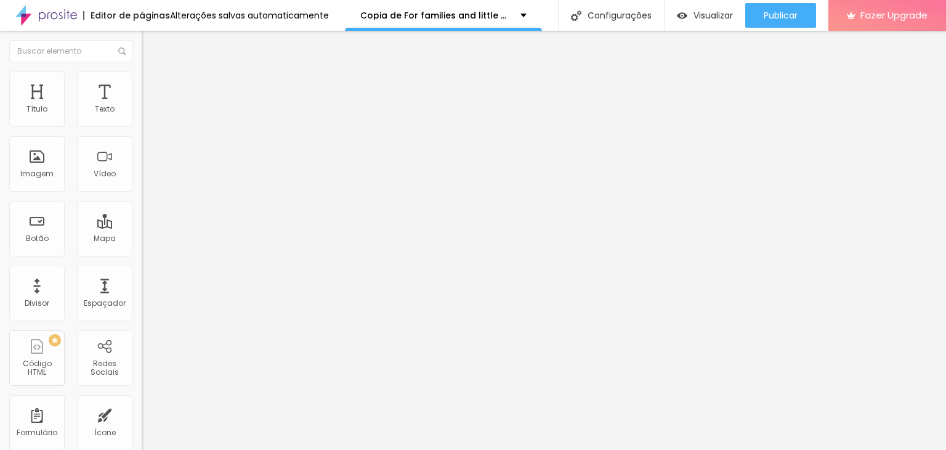
drag, startPoint x: 277, startPoint y: 97, endPoint x: 461, endPoint y: 150, distance: 191.7
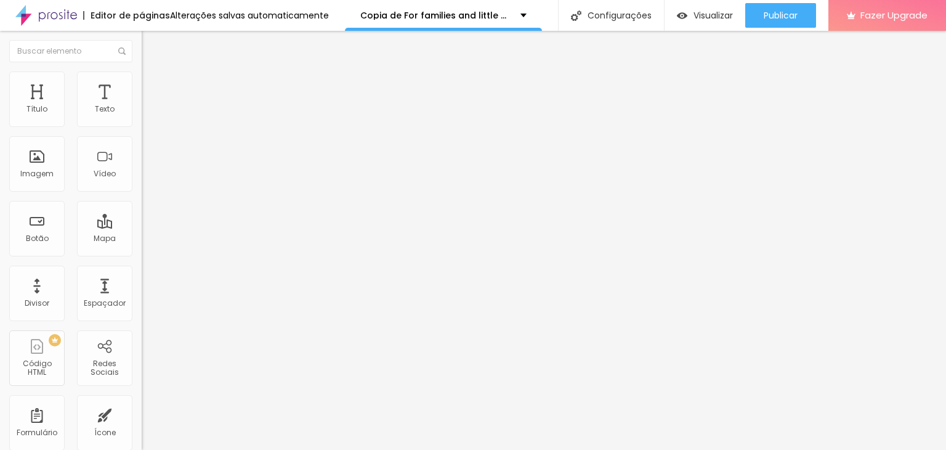
paste input "Bloom Sessions"
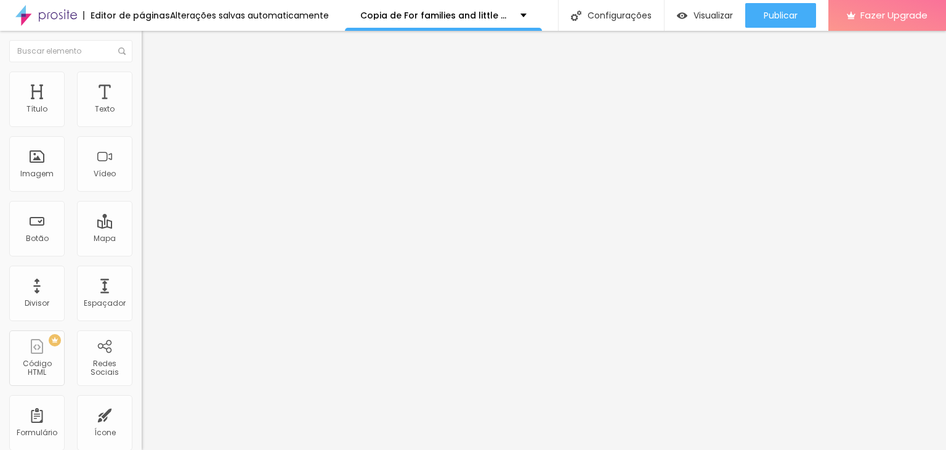
paste input "Bloom Session"
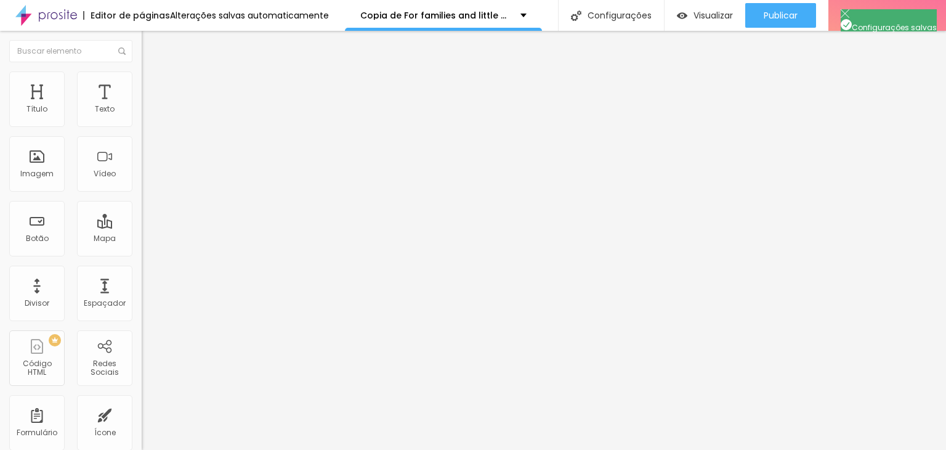
paste input "Bloom Sessions"
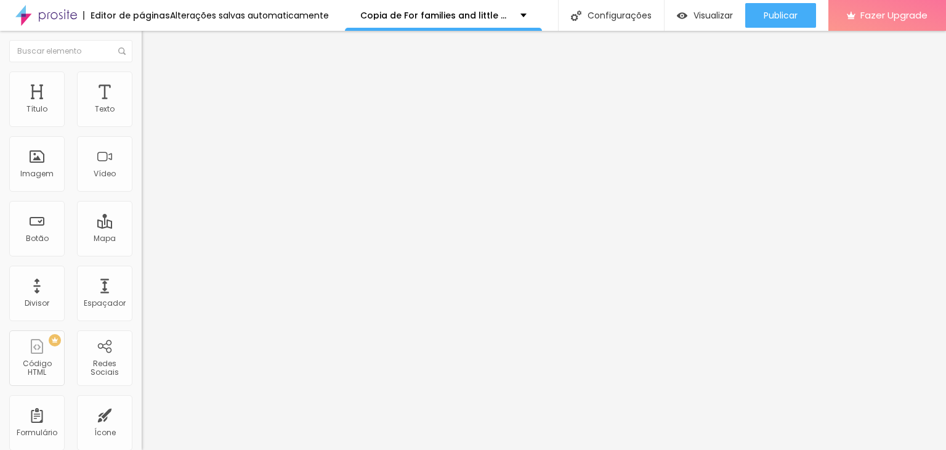
paste input "Bloom Session"
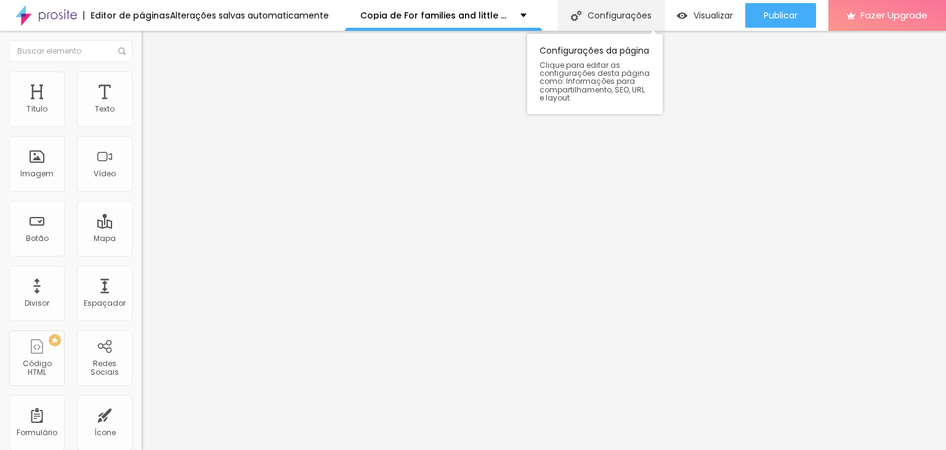
click at [609, 14] on div "Configurações" at bounding box center [611, 15] width 106 height 31
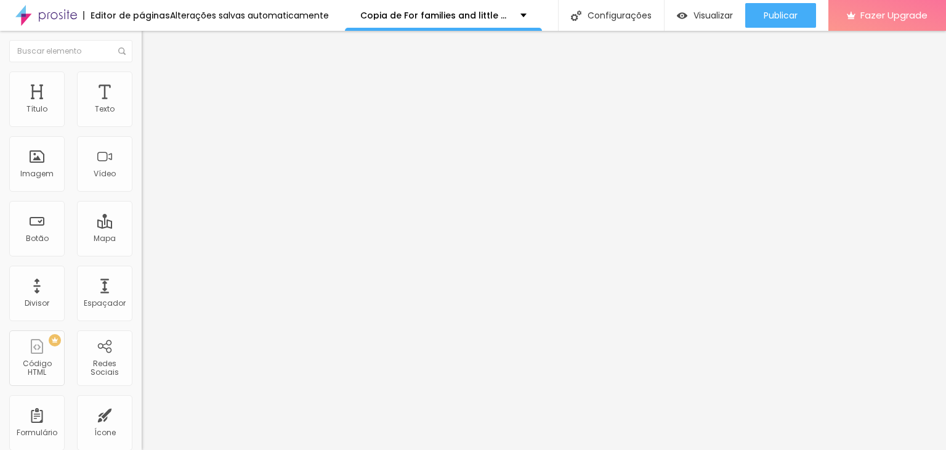
drag, startPoint x: 450, startPoint y: 122, endPoint x: 453, endPoint y: 115, distance: 8.0
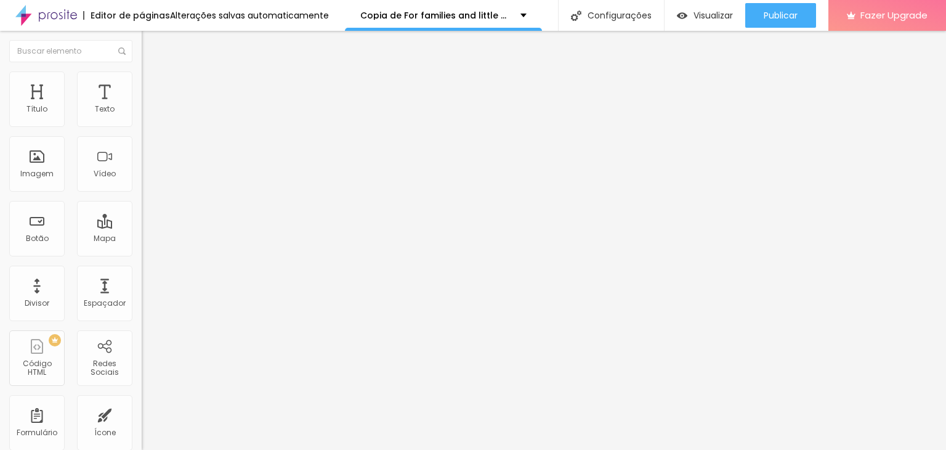
paste input "Bloom Sessions"
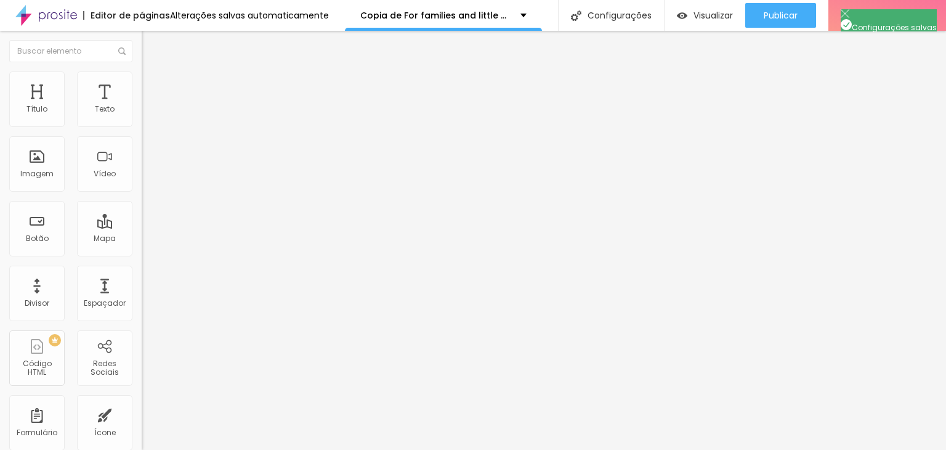
paste input "Bloom Session"
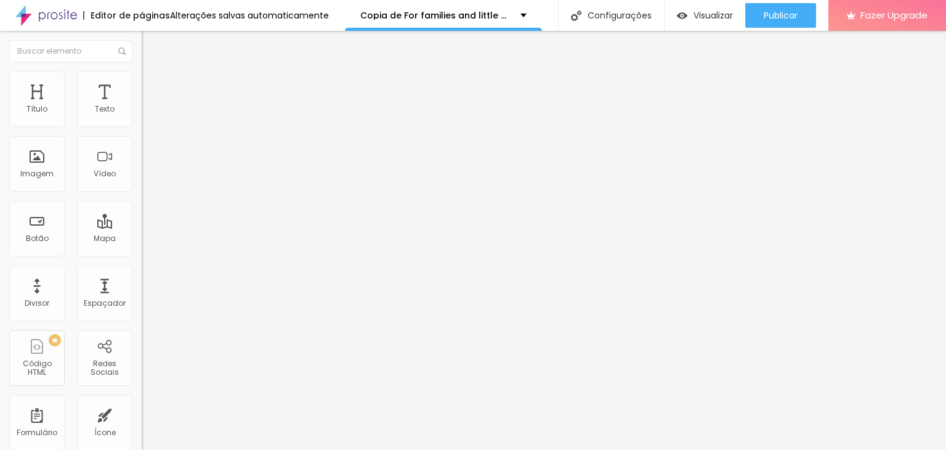
paste input "Bloom Sessions"
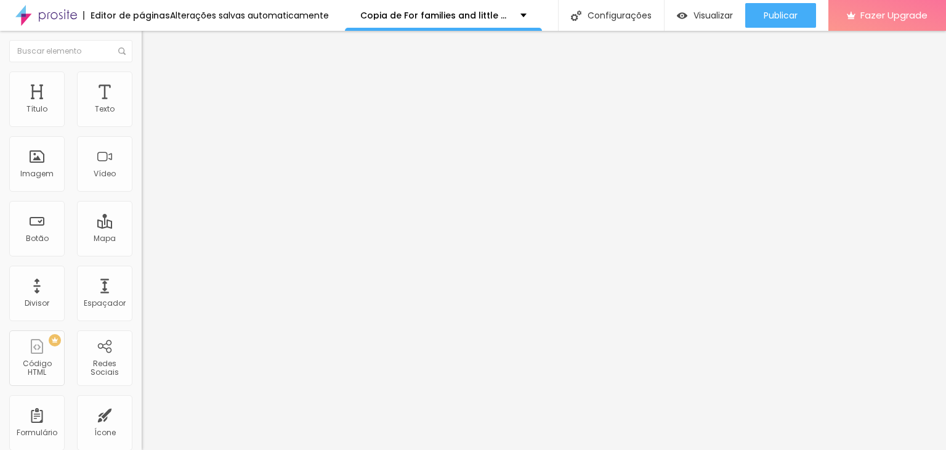
scroll to position [95, 0]
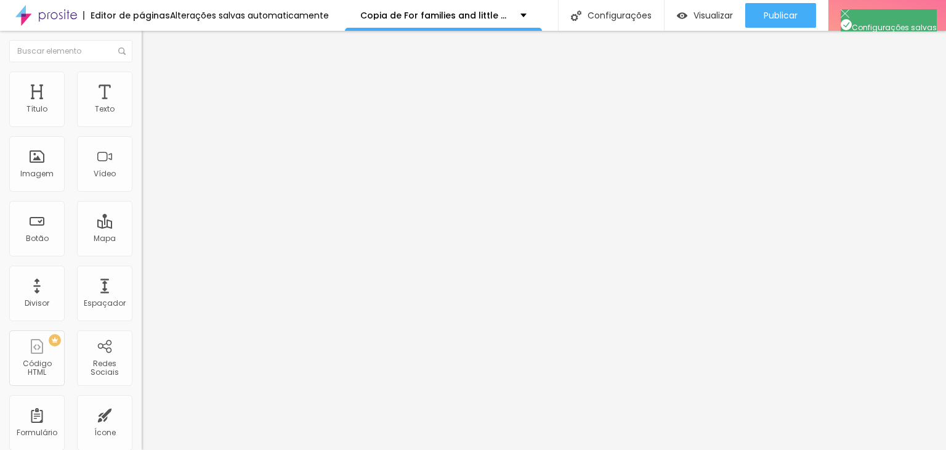
scroll to position [78, 0]
drag, startPoint x: 682, startPoint y: 381, endPoint x: 683, endPoint y: 399, distance: 18.5
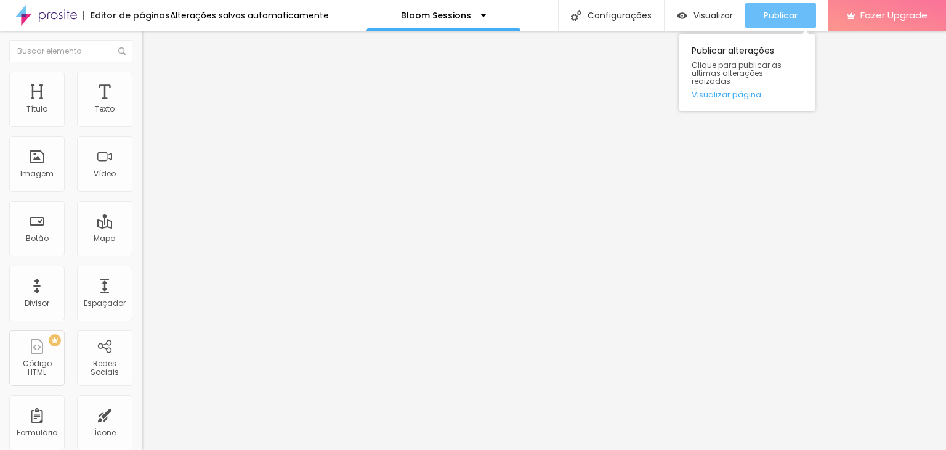
click at [806, 13] on button "Publicar" at bounding box center [780, 15] width 71 height 25
click at [720, 91] on link "Visualizar página" at bounding box center [747, 95] width 111 height 8
click at [778, 10] on span "Publicar" at bounding box center [781, 15] width 34 height 10
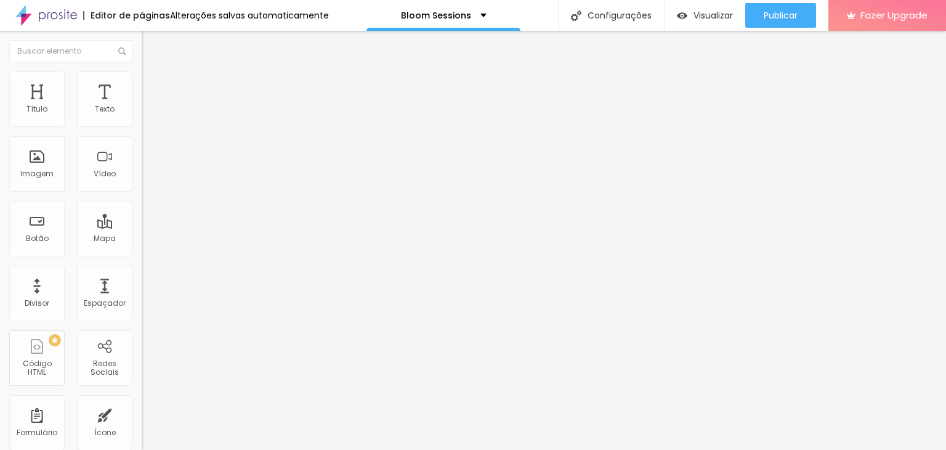
click at [142, 116] on span "Titulo 2" at bounding box center [162, 108] width 40 height 15
click at [152, 118] on span "Titulo 2" at bounding box center [172, 109] width 40 height 15
click at [142, 106] on span "Titulo 1" at bounding box center [162, 97] width 40 height 17
click at [142, 116] on span "Titulo 2" at bounding box center [162, 108] width 40 height 15
click at [142, 136] on span "Titulo 4" at bounding box center [158, 130] width 33 height 10
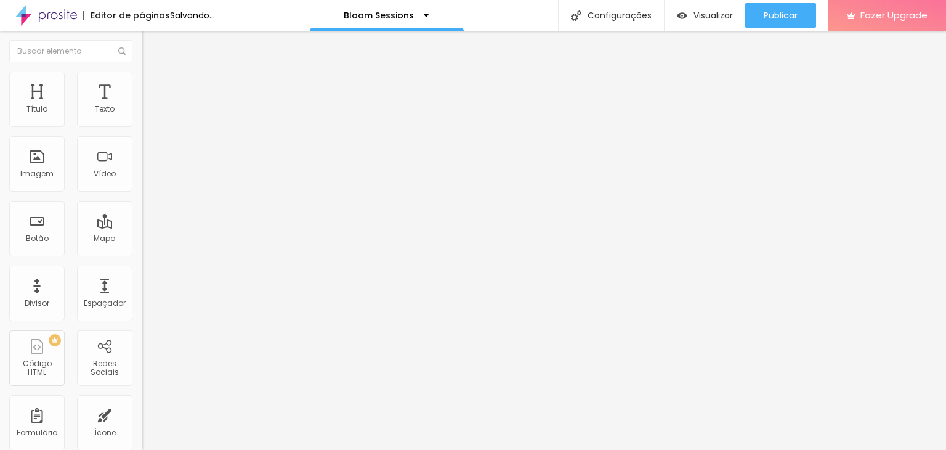
click at [142, 106] on span "Titulo 1" at bounding box center [162, 97] width 40 height 17
click at [142, 116] on span "Titulo 2" at bounding box center [162, 108] width 40 height 15
click at [142, 106] on span "Titulo 1" at bounding box center [162, 97] width 40 height 17
click at [153, 85] on span "Avançado" at bounding box center [173, 80] width 41 height 10
drag, startPoint x: 94, startPoint y: 124, endPoint x: 73, endPoint y: 150, distance: 33.3
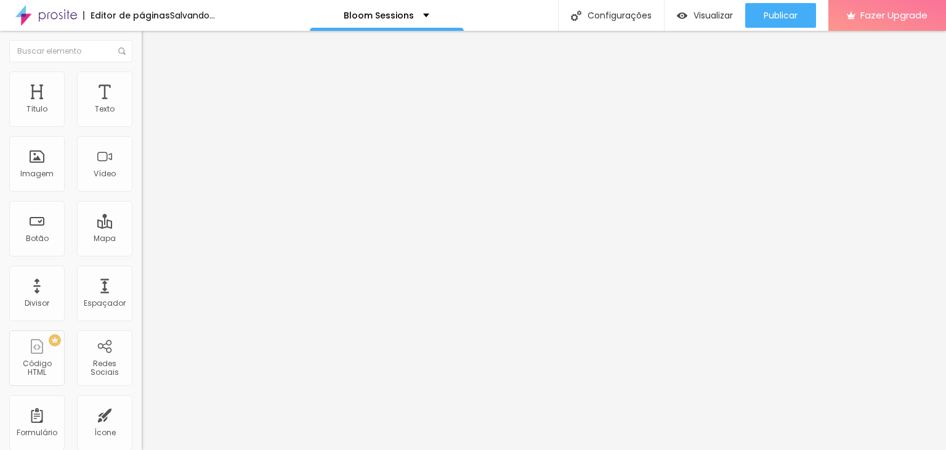
click at [142, 227] on input "range" at bounding box center [181, 232] width 79 height 10
drag, startPoint x: 81, startPoint y: 145, endPoint x: 22, endPoint y: 144, distance: 58.6
click at [142, 401] on input "range" at bounding box center [181, 406] width 79 height 10
click at [153, 85] on span "Avançado" at bounding box center [173, 80] width 41 height 10
click at [142, 69] on ul "Estilo Avançado" at bounding box center [213, 71] width 142 height 25
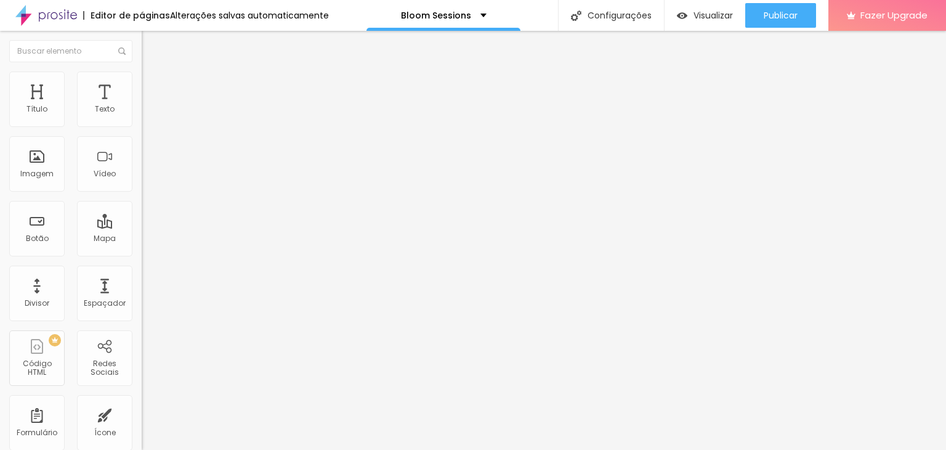
click at [142, 84] on ul "Estilo Avançado" at bounding box center [213, 71] width 142 height 25
click at [153, 73] on span "Estilo" at bounding box center [162, 67] width 19 height 10
click at [147, 179] on icon "button" at bounding box center [150, 174] width 7 height 7
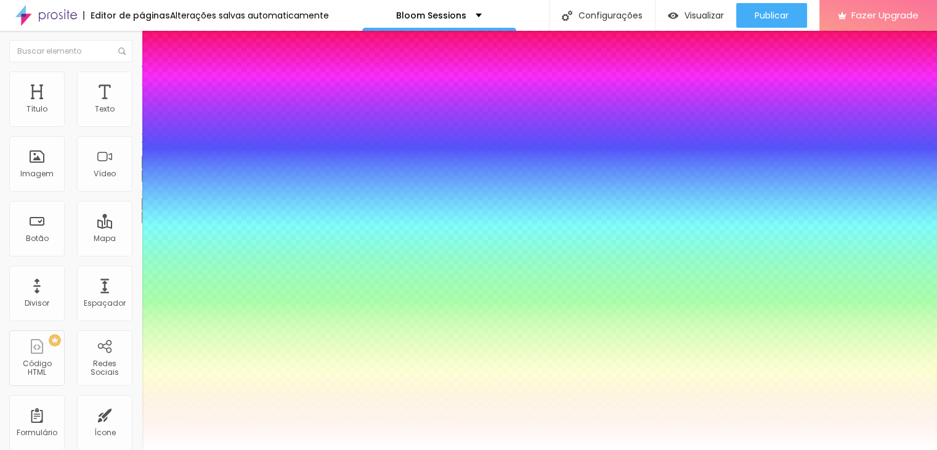
drag, startPoint x: 224, startPoint y: 312, endPoint x: 224, endPoint y: 304, distance: 8.6
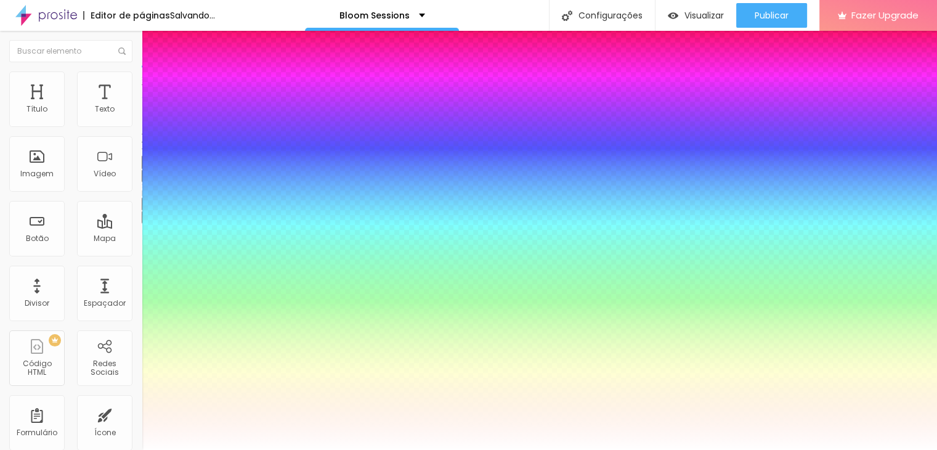
drag, startPoint x: 202, startPoint y: 347, endPoint x: 217, endPoint y: 348, distance: 15.4
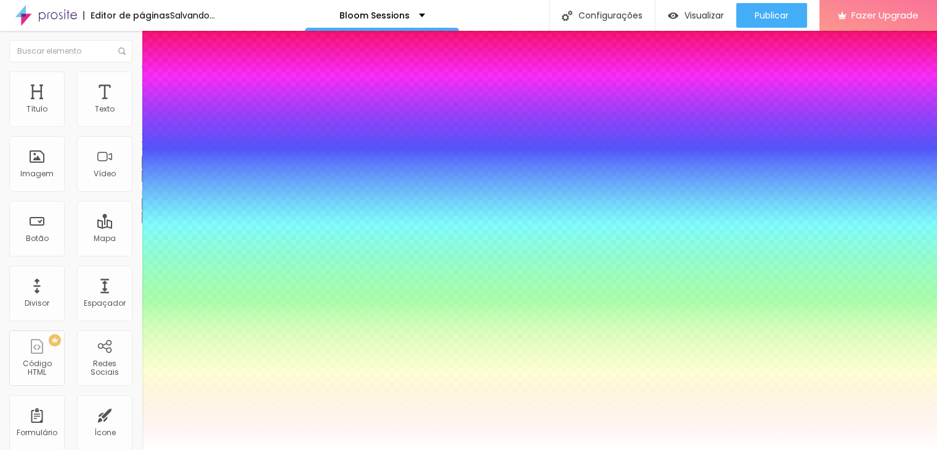
click at [761, 449] on div at bounding box center [468, 450] width 937 height 0
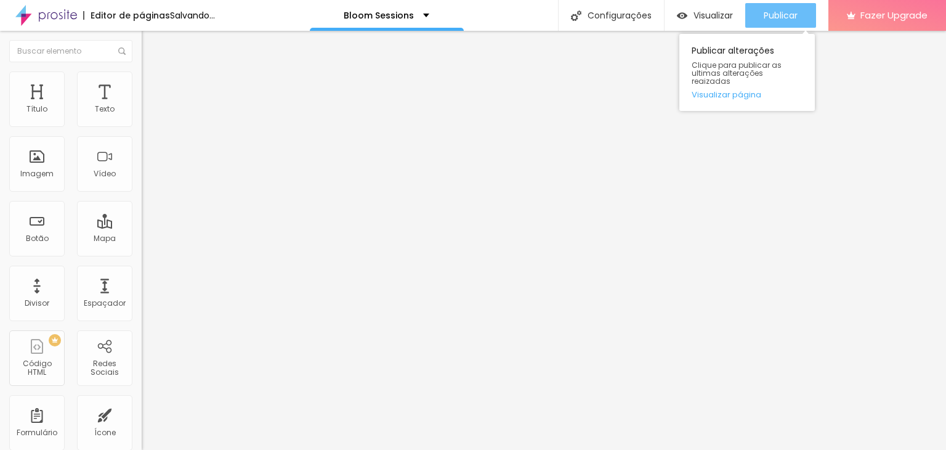
click at [768, 16] on span "Publicar" at bounding box center [781, 15] width 34 height 10
click at [725, 91] on link "Visualizar página" at bounding box center [747, 95] width 111 height 8
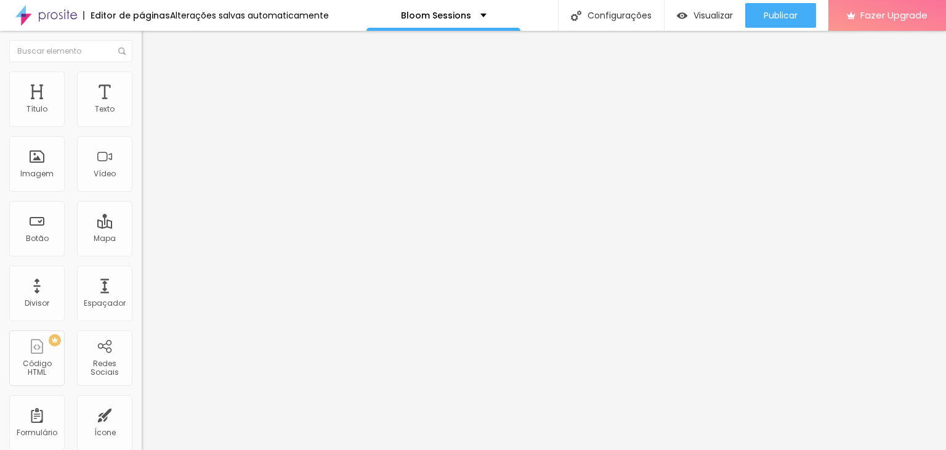
click at [147, 179] on icon "button" at bounding box center [150, 174] width 7 height 7
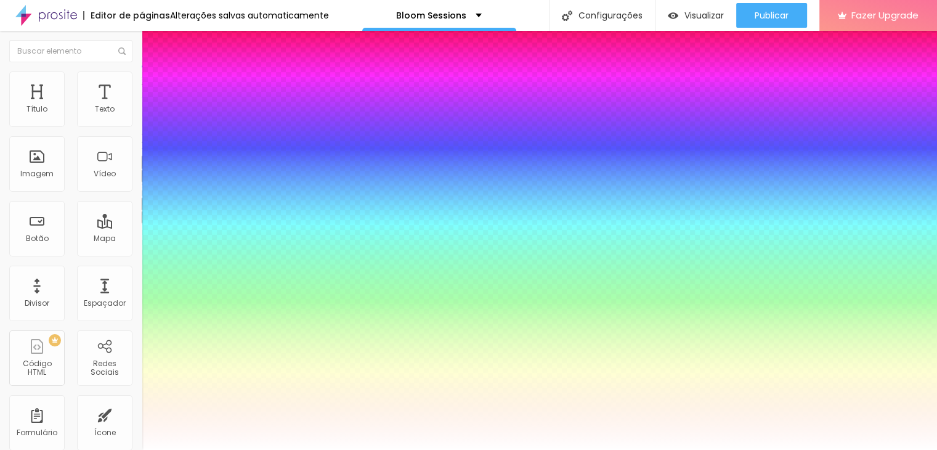
drag, startPoint x: 222, startPoint y: 343, endPoint x: 216, endPoint y: 350, distance: 9.2
click at [557, 449] on div at bounding box center [468, 450] width 937 height 0
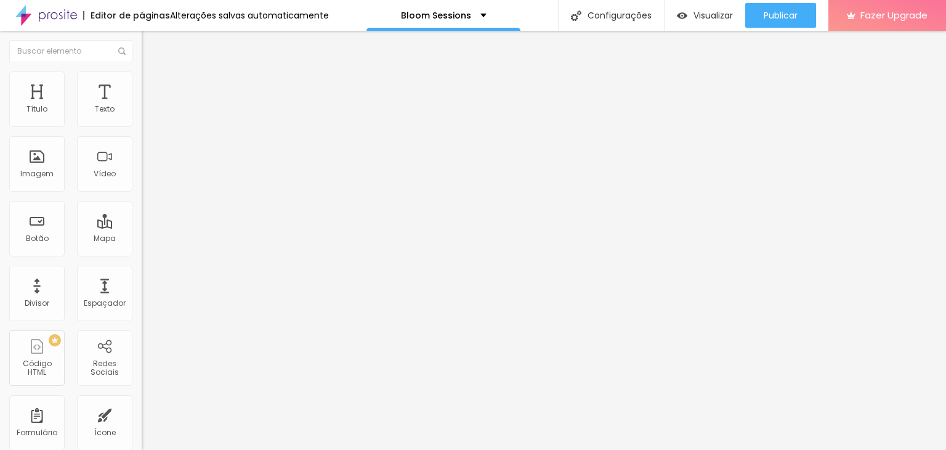
click at [142, 118] on button "button" at bounding box center [150, 111] width 17 height 13
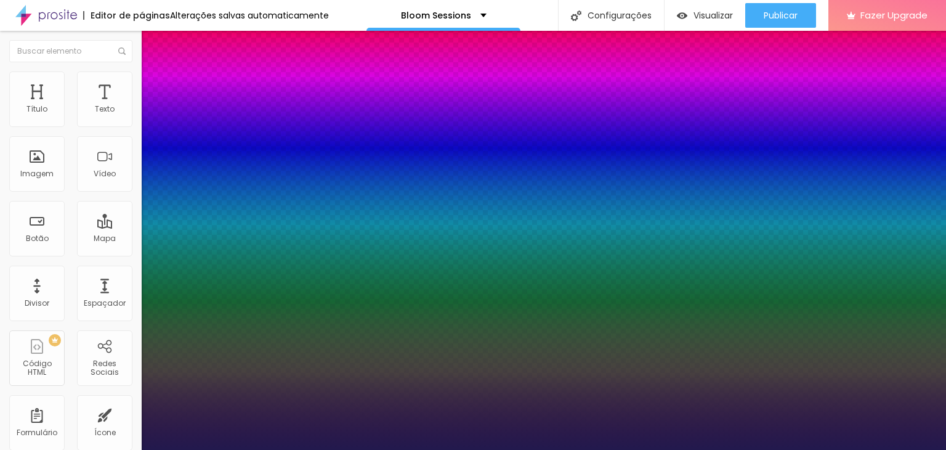
drag, startPoint x: 185, startPoint y: 235, endPoint x: 130, endPoint y: 236, distance: 54.8
click at [389, 449] on div at bounding box center [473, 450] width 946 height 0
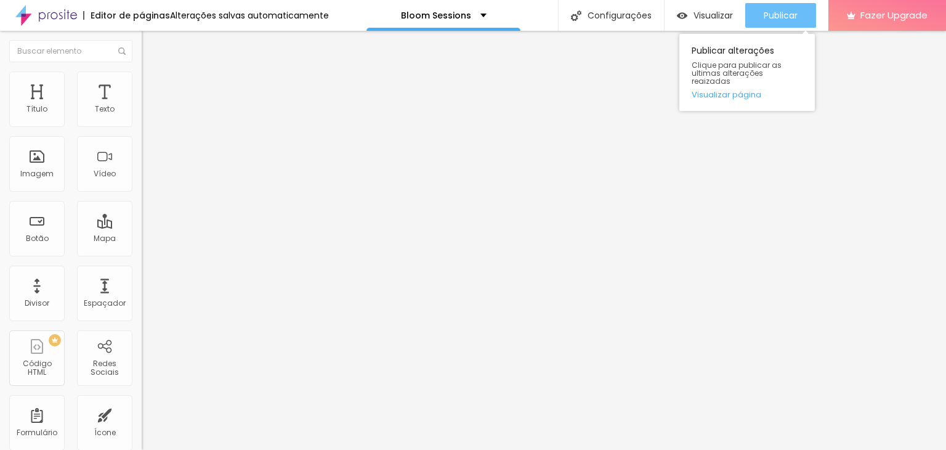
click at [793, 15] on span "Publicar" at bounding box center [781, 15] width 34 height 10
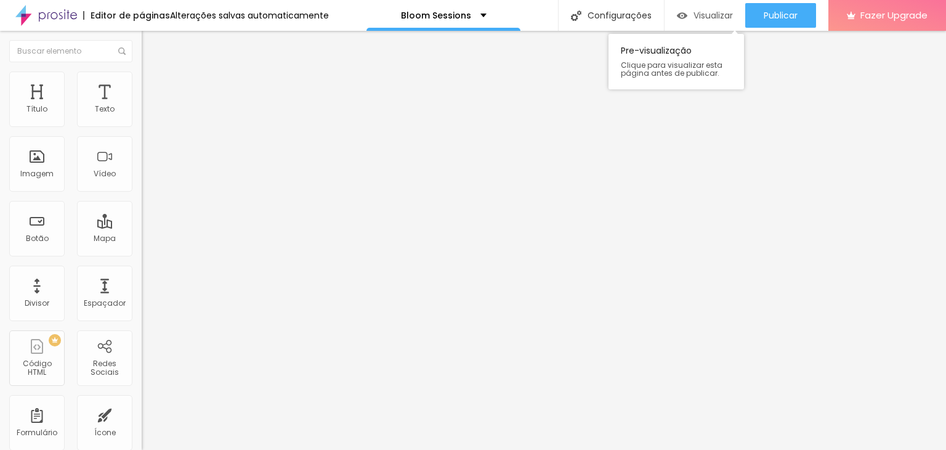
click at [719, 14] on span "Visualizar" at bounding box center [713, 15] width 39 height 10
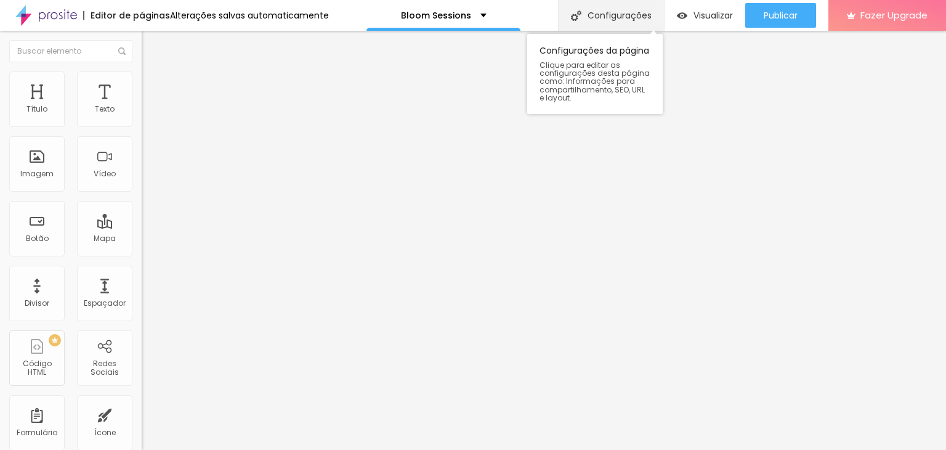
click at [632, 25] on div "Configurações" at bounding box center [611, 15] width 106 height 31
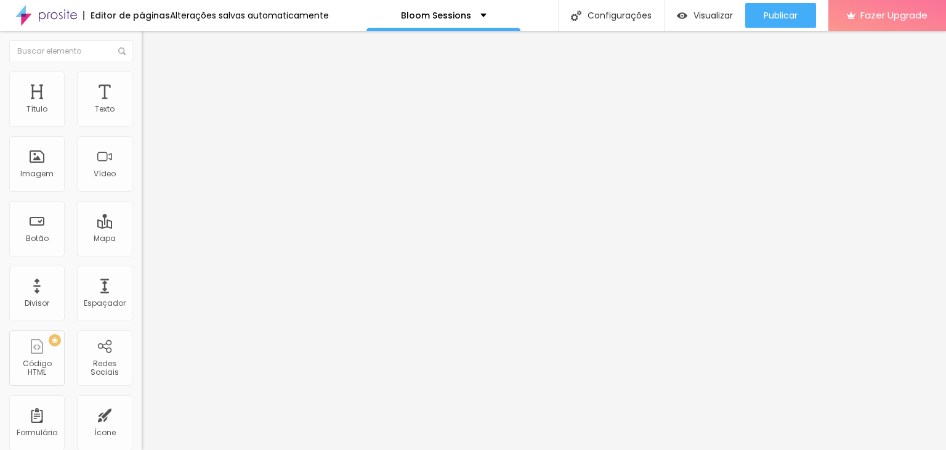
click at [142, 182] on button "button" at bounding box center [150, 175] width 17 height 13
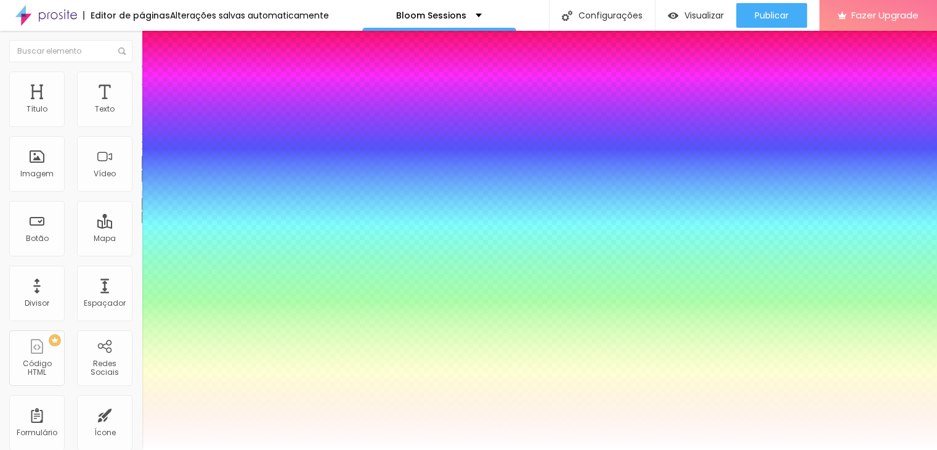
drag, startPoint x: 209, startPoint y: 348, endPoint x: 196, endPoint y: 349, distance: 13.6
click at [376, 449] on div at bounding box center [468, 450] width 937 height 0
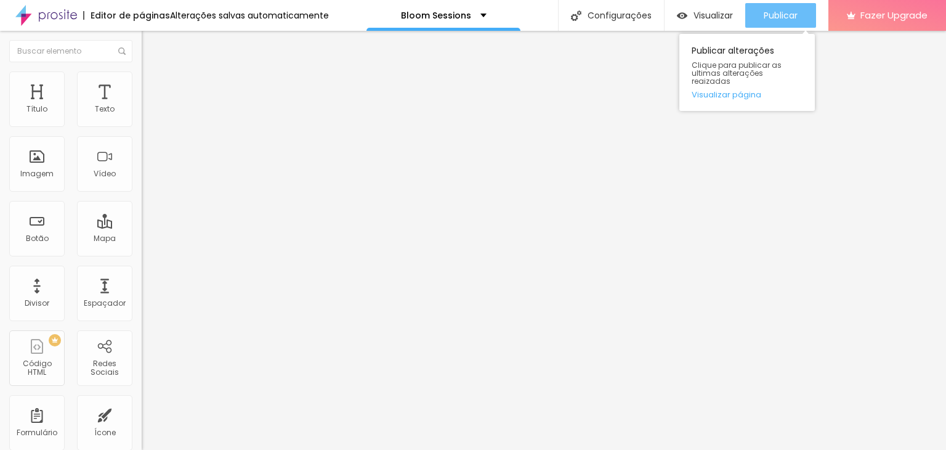
click at [803, 17] on button "Publicar" at bounding box center [780, 15] width 71 height 25
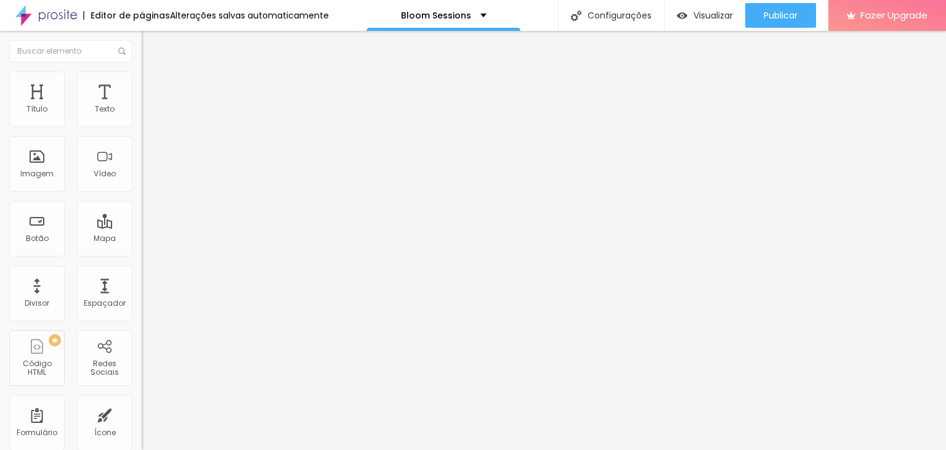
click at [142, 126] on span "Titulo 3" at bounding box center [159, 119] width 35 height 14
click at [142, 136] on div "Titulo 4 H4" at bounding box center [213, 131] width 142 height 9
click at [142, 136] on div "Titulo 4 H4" at bounding box center [213, 130] width 142 height 12
click at [148, 181] on icon "button" at bounding box center [150, 178] width 5 height 5
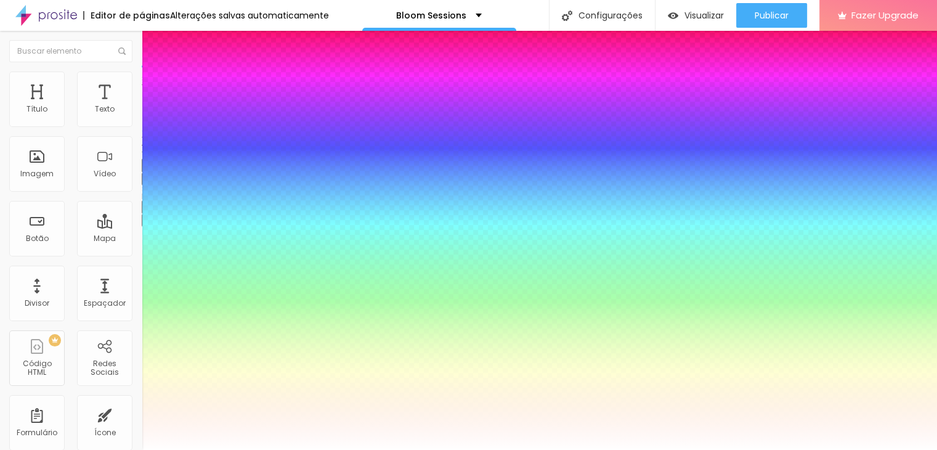
click at [569, 449] on div at bounding box center [468, 450] width 937 height 0
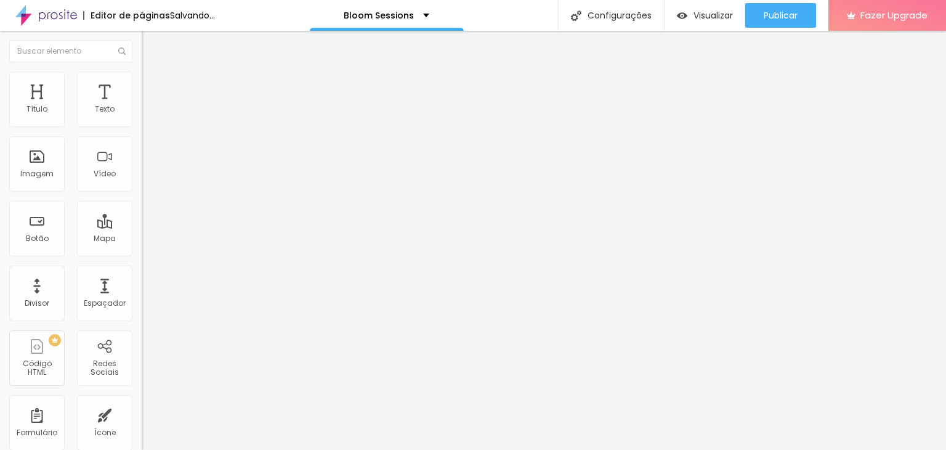
click at [153, 87] on span "Avançado" at bounding box center [173, 92] width 41 height 10
click at [142, 77] on ul "Conteúdo Estilo Avançado" at bounding box center [213, 77] width 142 height 37
drag, startPoint x: 32, startPoint y: 124, endPoint x: 1, endPoint y: 120, distance: 31.6
click at [142, 239] on input "range" at bounding box center [181, 244] width 79 height 10
drag, startPoint x: 28, startPoint y: 142, endPoint x: 35, endPoint y: 139, distance: 7.2
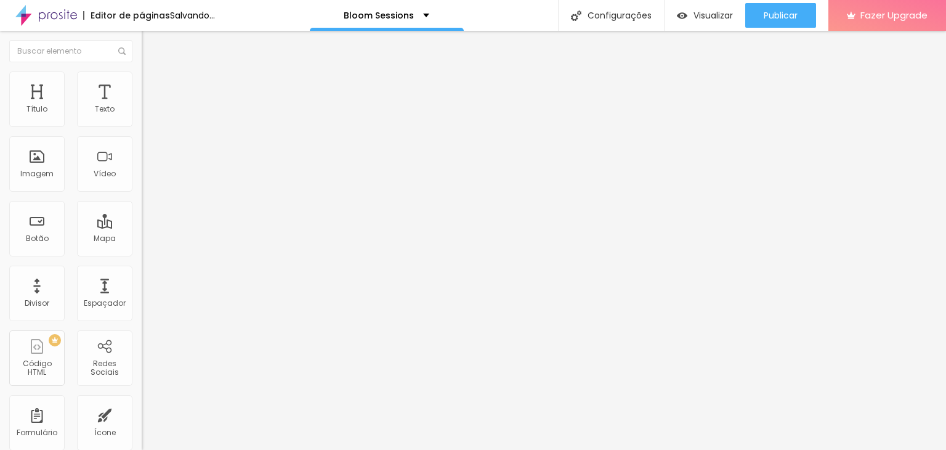
click at [142, 413] on input "range" at bounding box center [181, 418] width 79 height 10
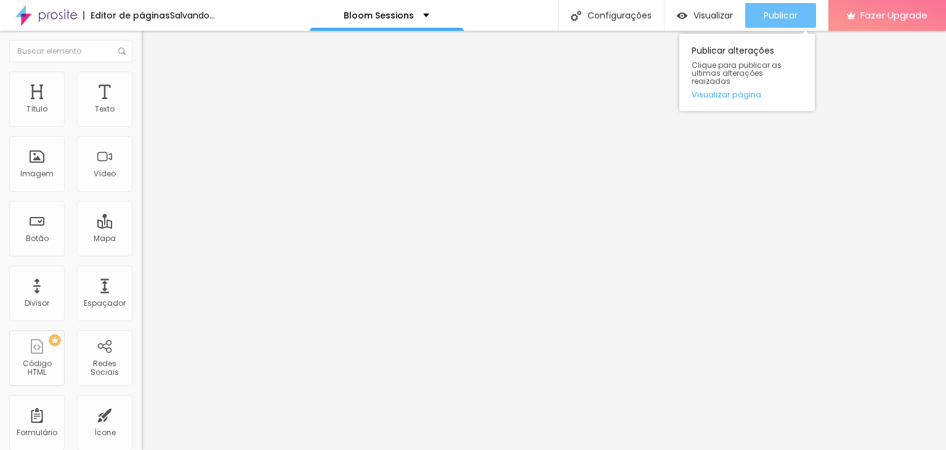
click at [792, 26] on div "Publicar" at bounding box center [781, 15] width 34 height 25
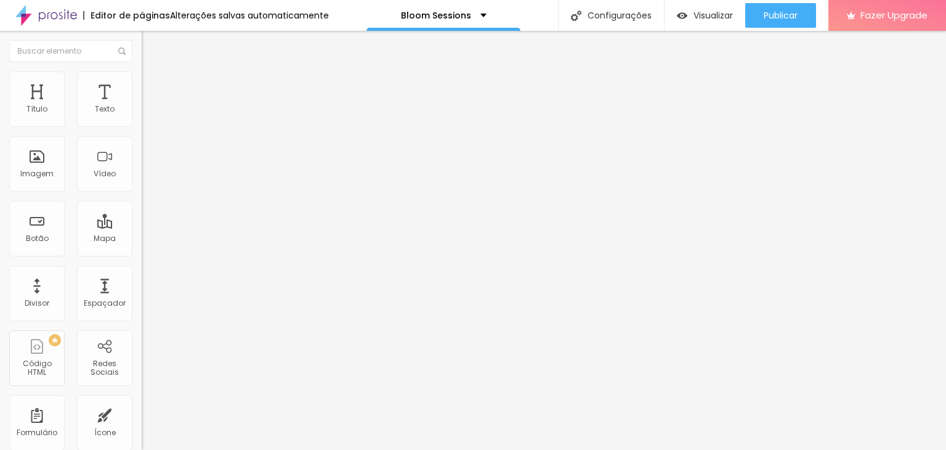
click at [153, 84] on span "Estilo" at bounding box center [162, 80] width 19 height 10
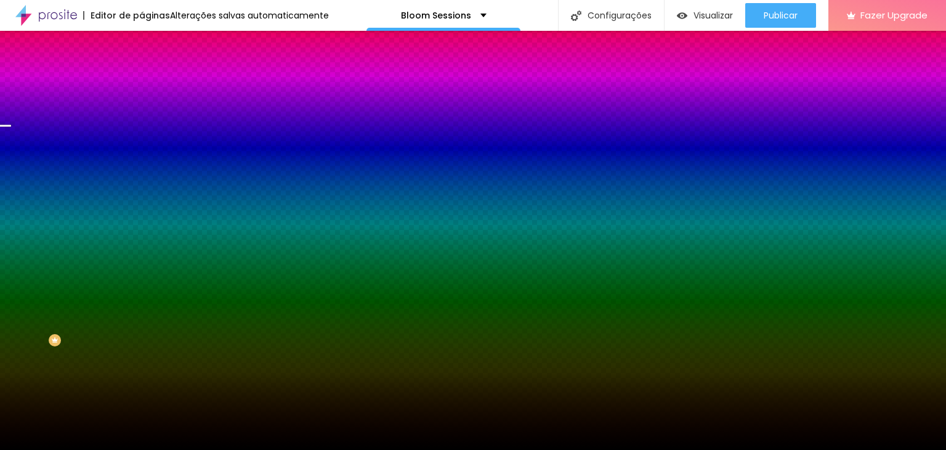
click at [142, 113] on span "Trocar imagem" at bounding box center [175, 108] width 67 height 10
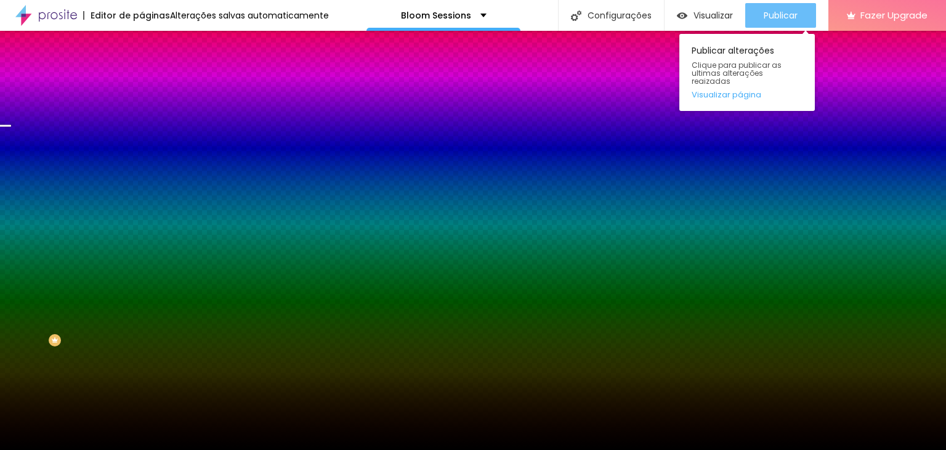
click at [794, 20] on span "Publicar" at bounding box center [781, 15] width 34 height 10
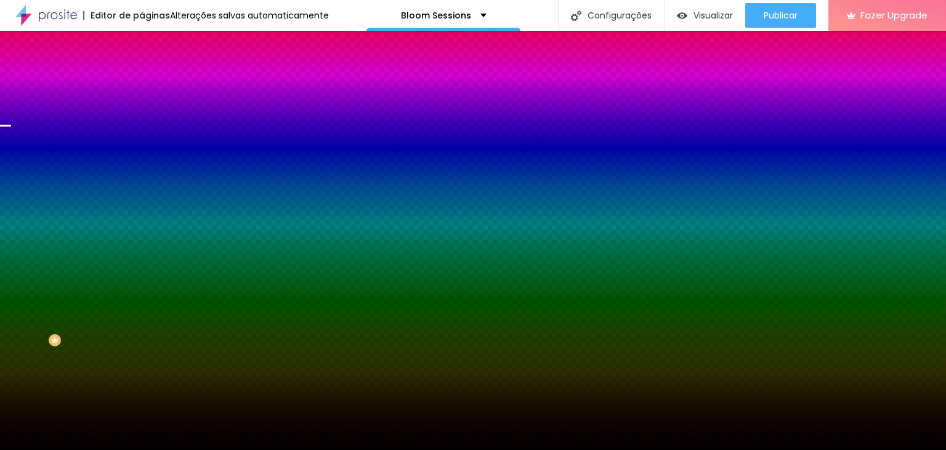
click at [142, 113] on span "Trocar imagem" at bounding box center [175, 108] width 67 height 10
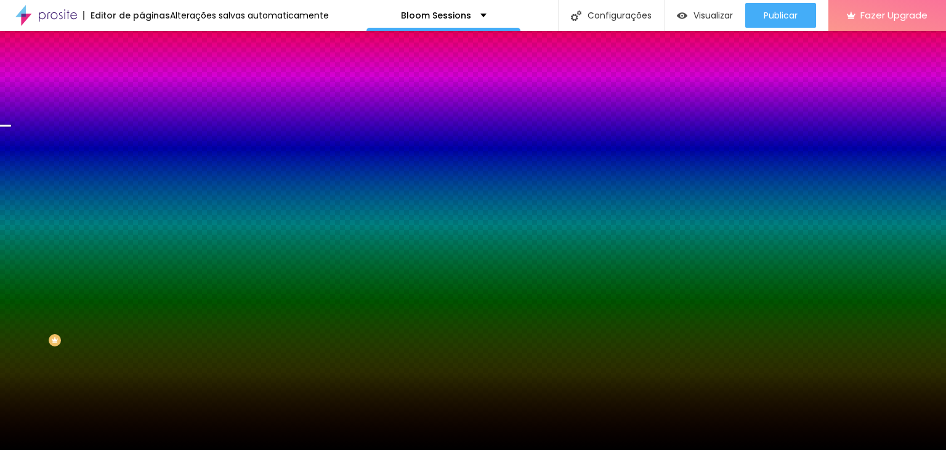
scroll to position [3881, 0]
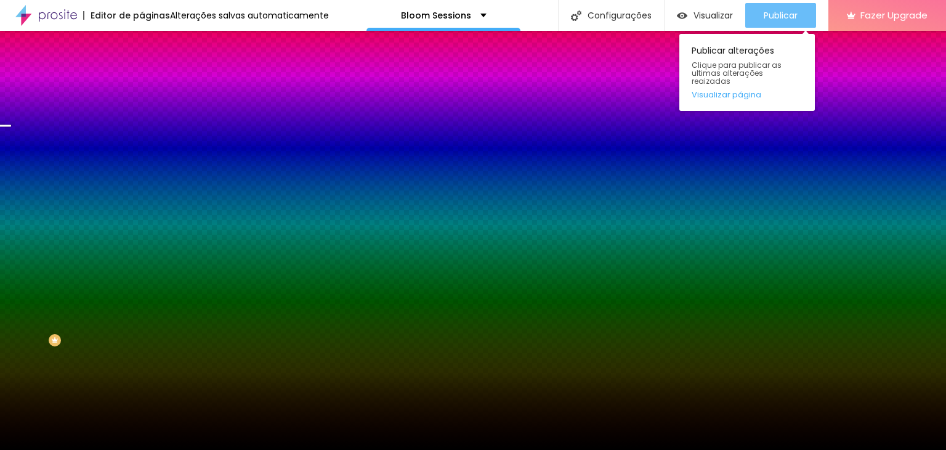
click at [783, 18] on span "Publicar" at bounding box center [781, 15] width 34 height 10
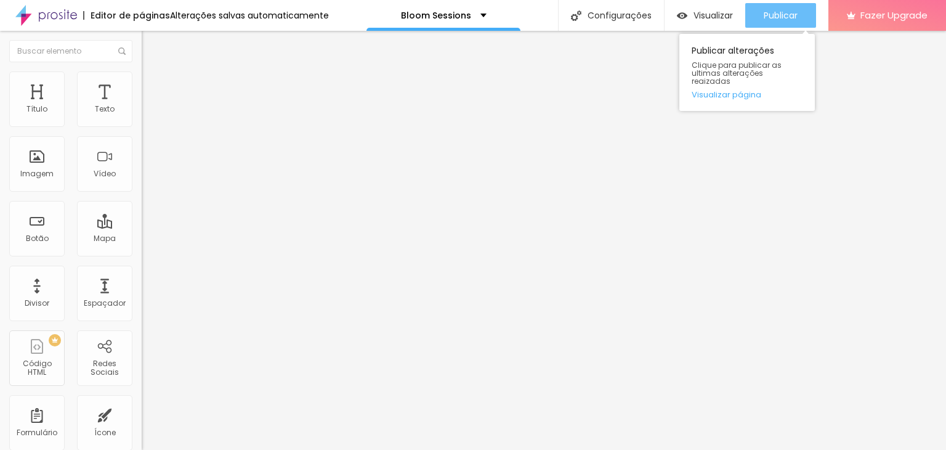
click at [805, 16] on button "Publicar" at bounding box center [780, 15] width 71 height 25
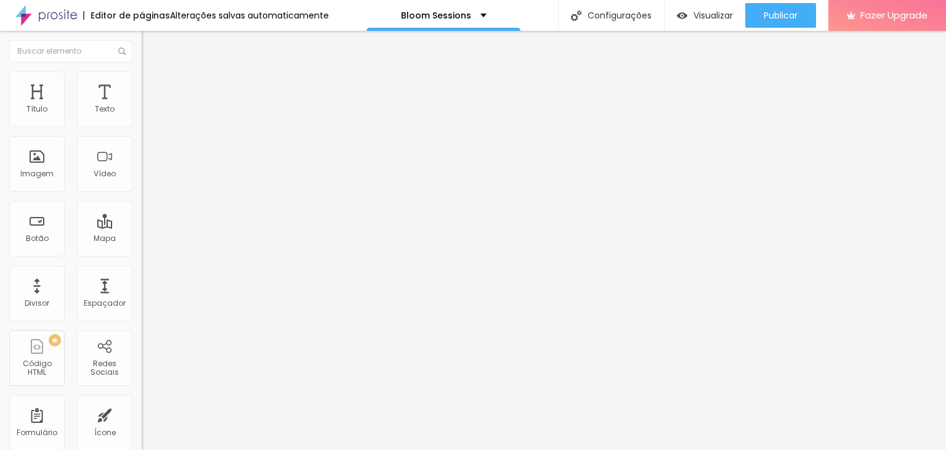
click at [142, 79] on img at bounding box center [147, 76] width 11 height 11
click at [142, 70] on img at bounding box center [147, 64] width 11 height 11
click at [142, 227] on button "button" at bounding box center [150, 220] width 17 height 13
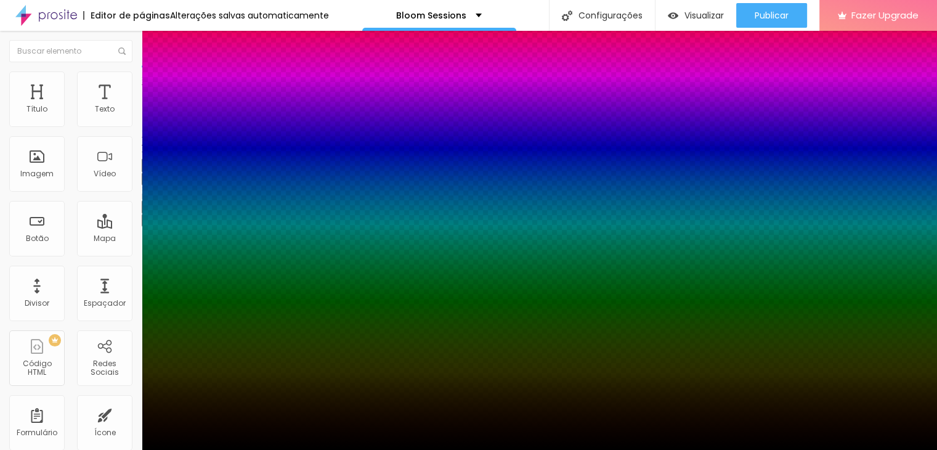
drag, startPoint x: 203, startPoint y: 422, endPoint x: 243, endPoint y: 426, distance: 40.9
drag, startPoint x: 227, startPoint y: 426, endPoint x: 216, endPoint y: 425, distance: 10.5
drag, startPoint x: 217, startPoint y: 420, endPoint x: 183, endPoint y: 417, distance: 34.6
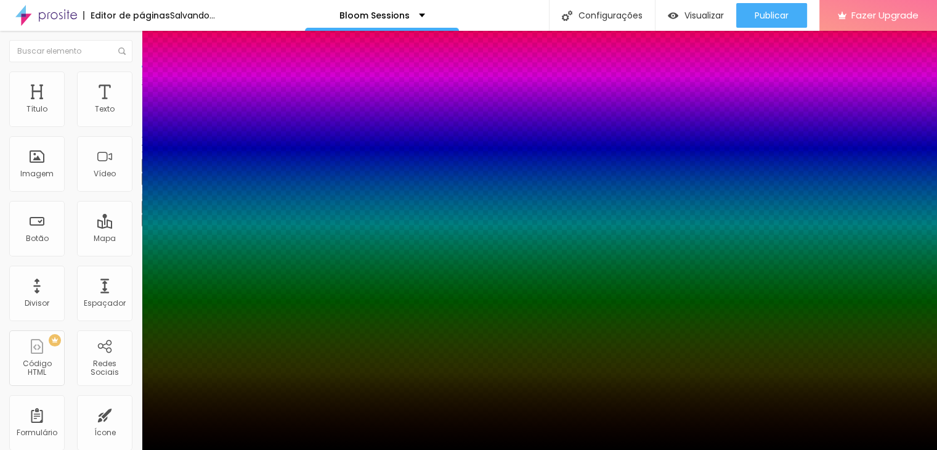
click at [214, 449] on div at bounding box center [468, 457] width 937 height 0
click at [229, 449] on div at bounding box center [468, 457] width 937 height 0
click at [123, 449] on div at bounding box center [468, 450] width 937 height 0
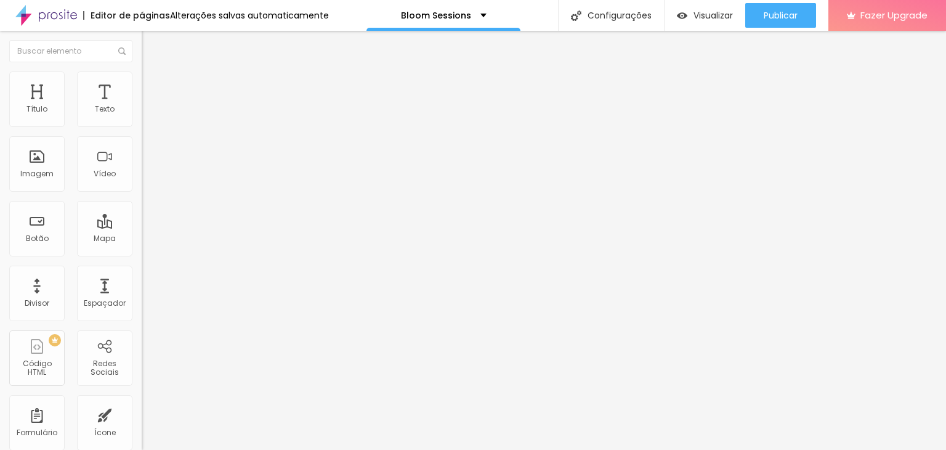
click at [148, 181] on icon "button" at bounding box center [150, 178] width 5 height 5
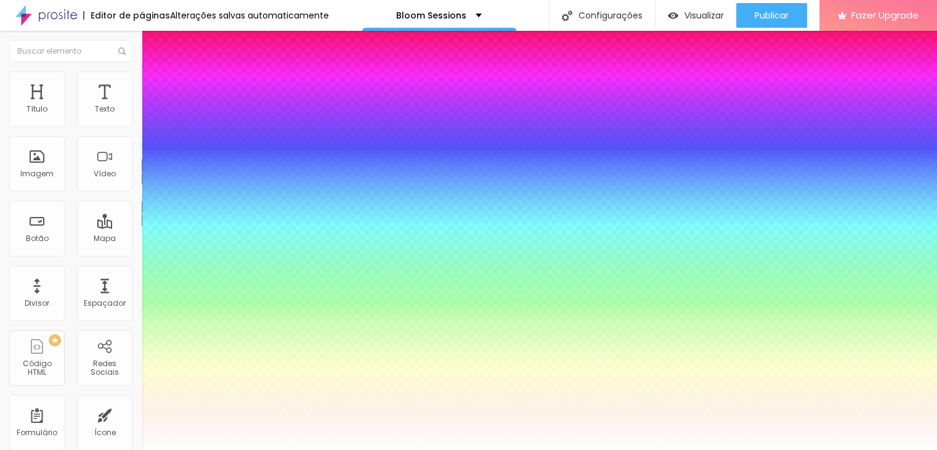
click at [773, 449] on div at bounding box center [468, 450] width 937 height 0
